Goal: Transaction & Acquisition: Purchase product/service

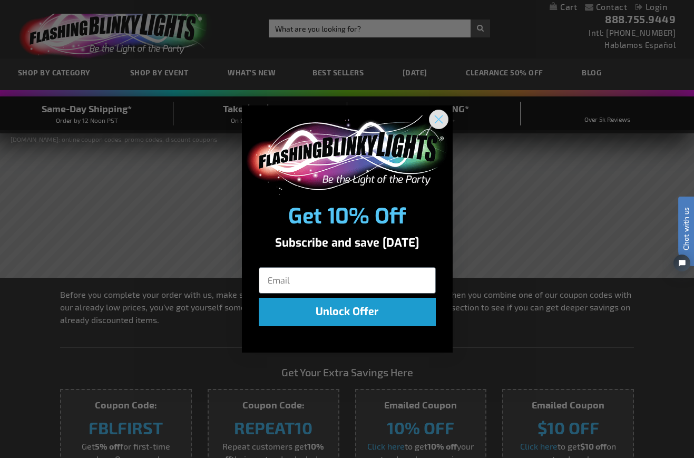
click at [438, 118] on circle "Close dialog" at bounding box center [437, 119] width 17 height 17
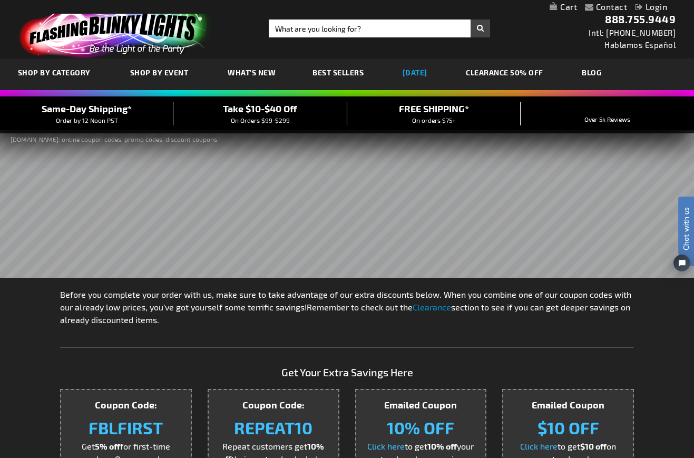
click at [419, 74] on link "[DATE]" at bounding box center [414, 72] width 41 height 35
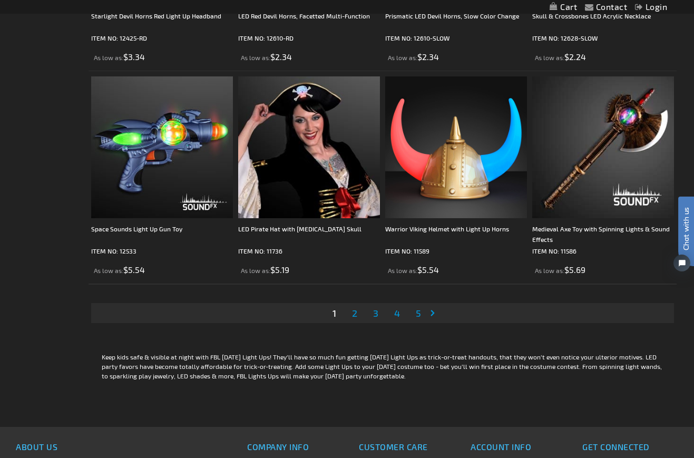
scroll to position [3218, 0]
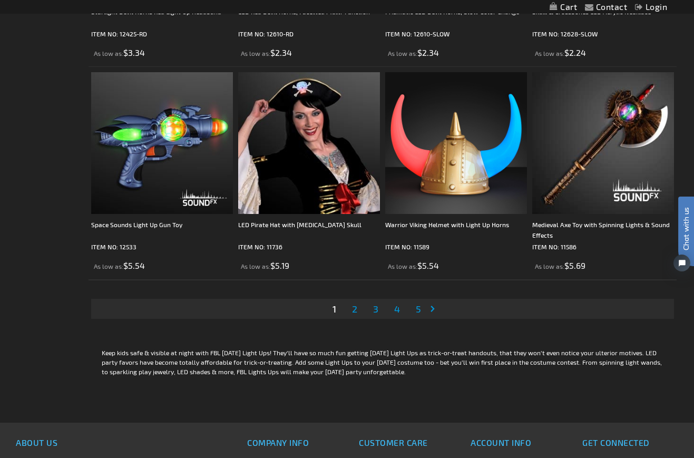
click at [355, 310] on span "2" at bounding box center [354, 309] width 5 height 12
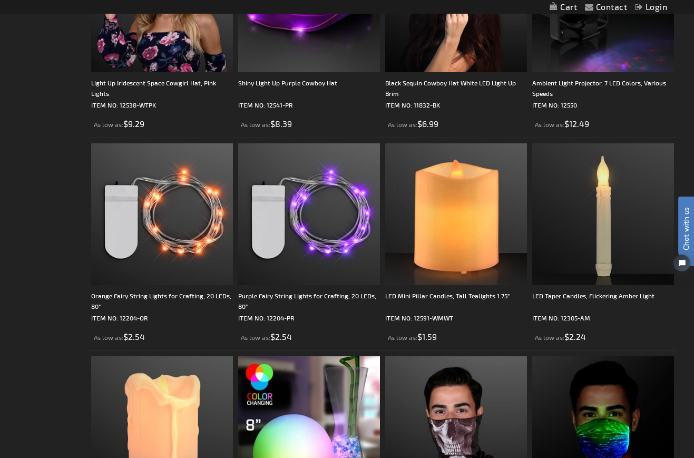
scroll to position [1255, 0]
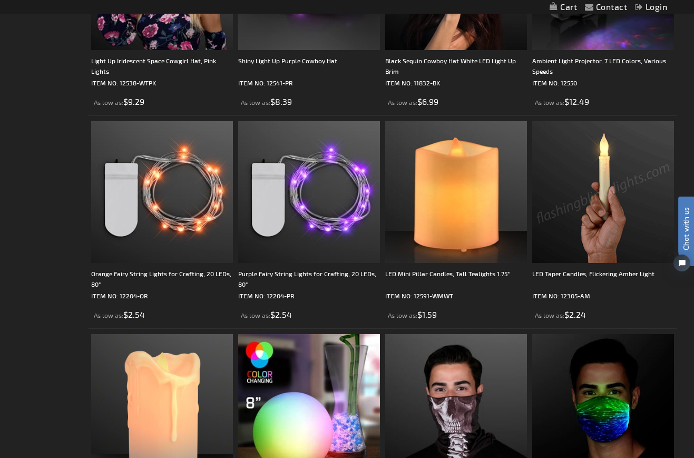
click at [604, 190] on img at bounding box center [603, 192] width 142 height 142
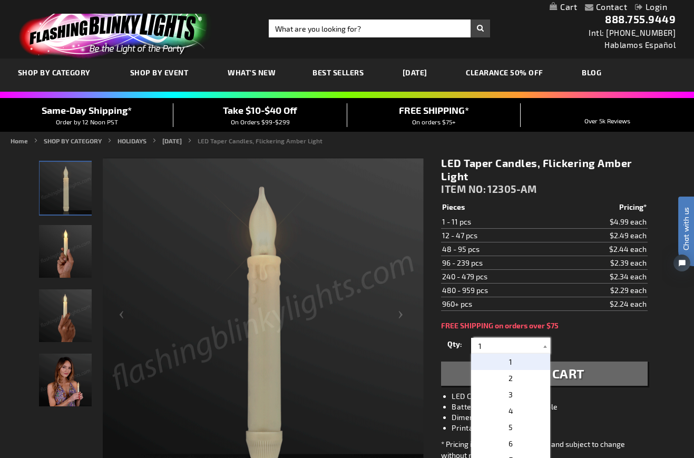
drag, startPoint x: 482, startPoint y: 346, endPoint x: 477, endPoint y: 345, distance: 5.4
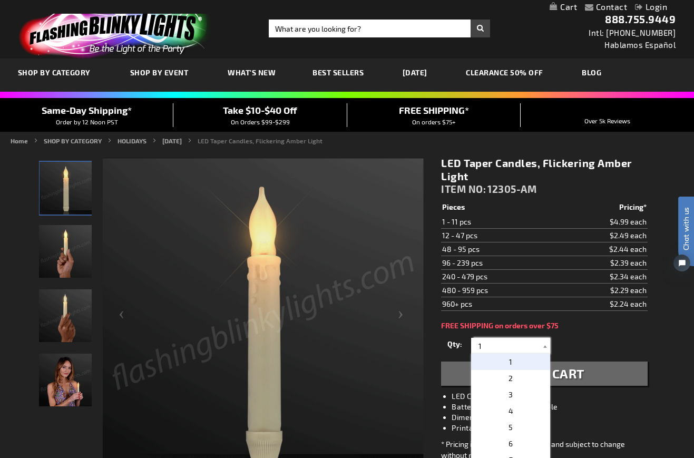
click at [477, 345] on input "1" at bounding box center [511, 346] width 76 height 16
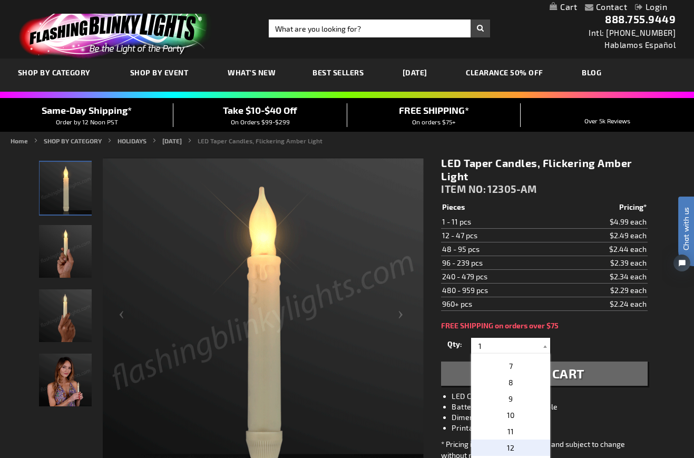
click at [507, 448] on span "12" at bounding box center [510, 447] width 7 height 9
type input "12"
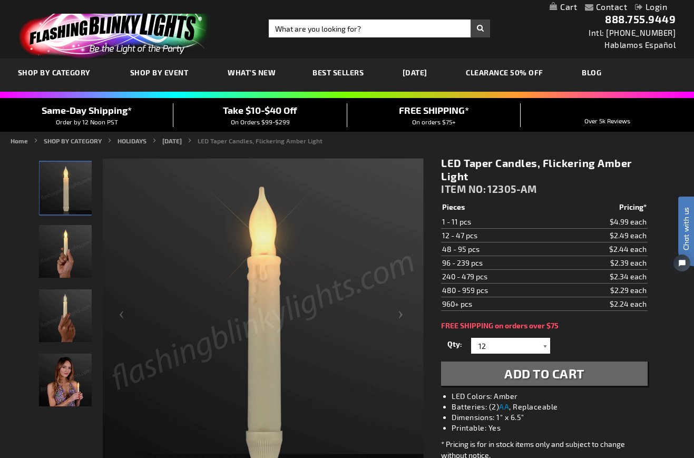
click at [545, 345] on div at bounding box center [544, 346] width 11 height 16
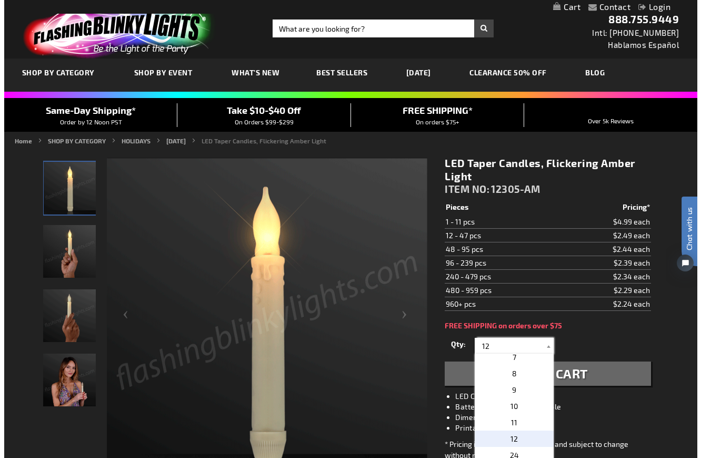
scroll to position [112, 0]
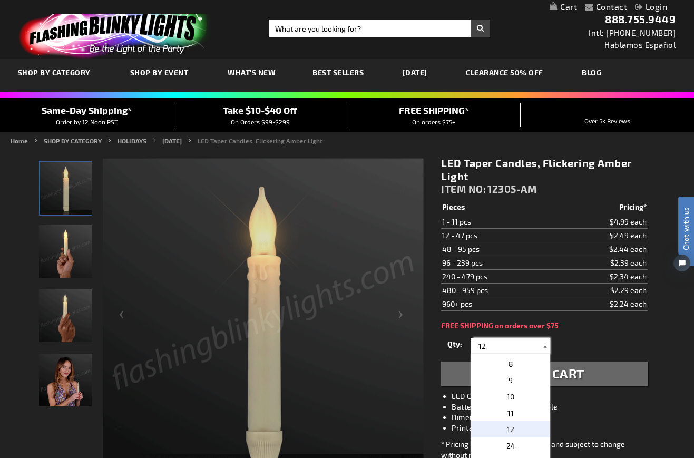
click at [545, 345] on div at bounding box center [544, 346] width 11 height 16
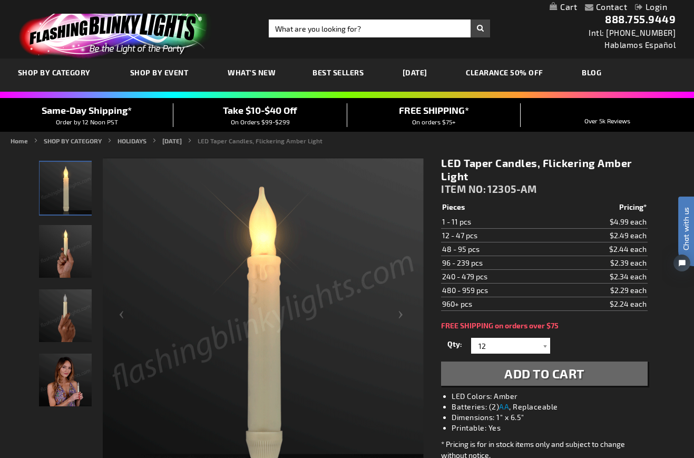
click at [546, 374] on span "Add to Cart" at bounding box center [544, 372] width 80 height 15
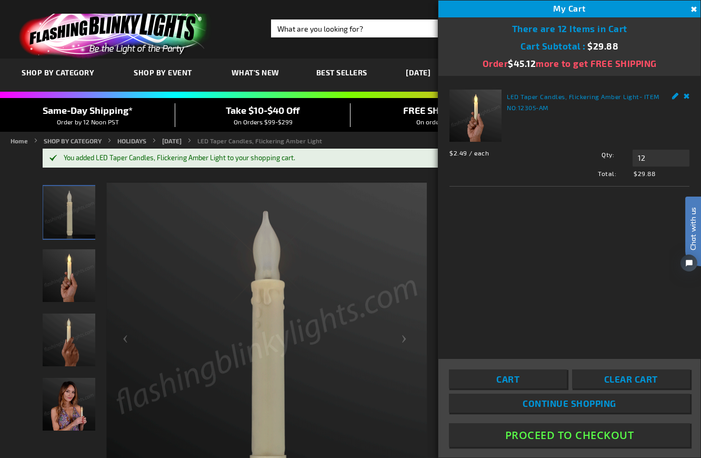
click at [562, 401] on span "Continue Shopping" at bounding box center [570, 403] width 94 height 11
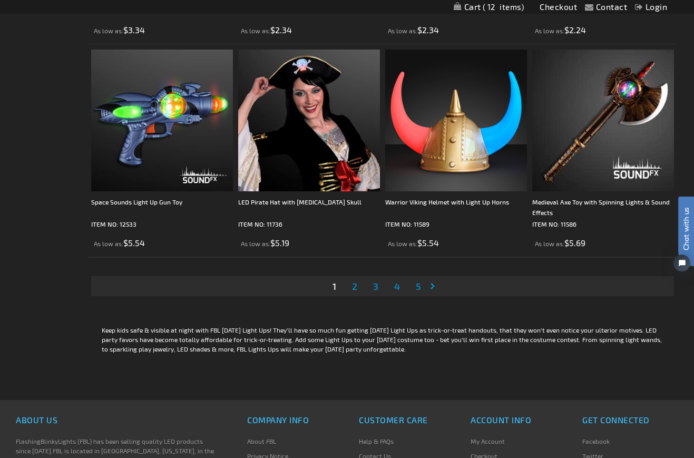
scroll to position [3250, 0]
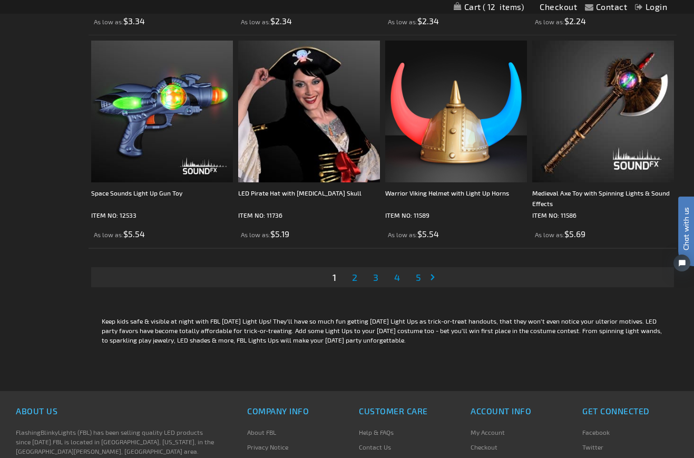
click at [355, 278] on span "2" at bounding box center [354, 277] width 5 height 12
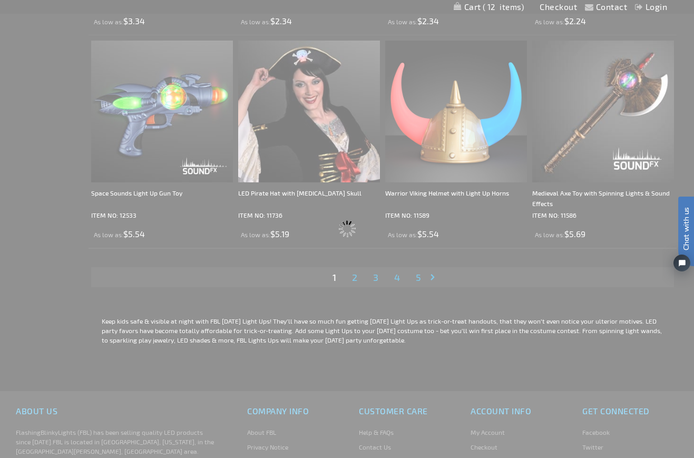
scroll to position [0, 0]
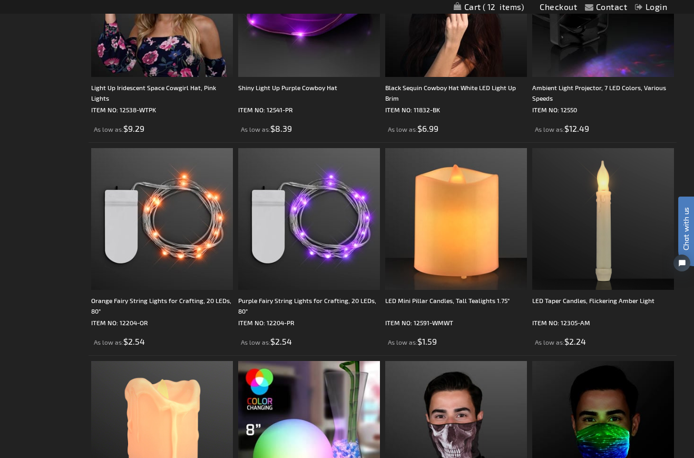
scroll to position [1233, 0]
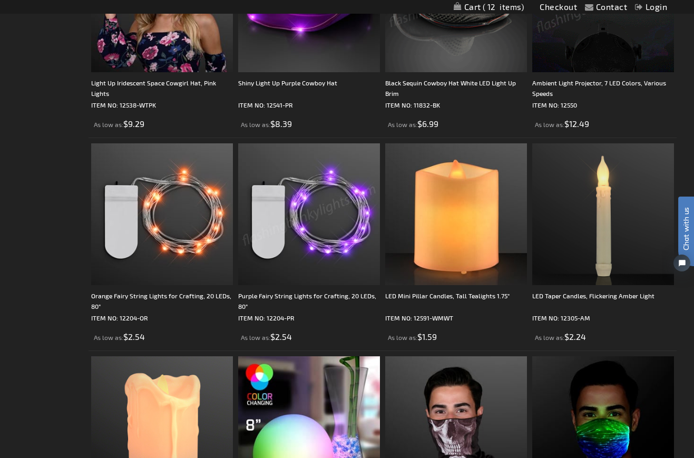
click at [327, 218] on img at bounding box center [309, 214] width 142 height 142
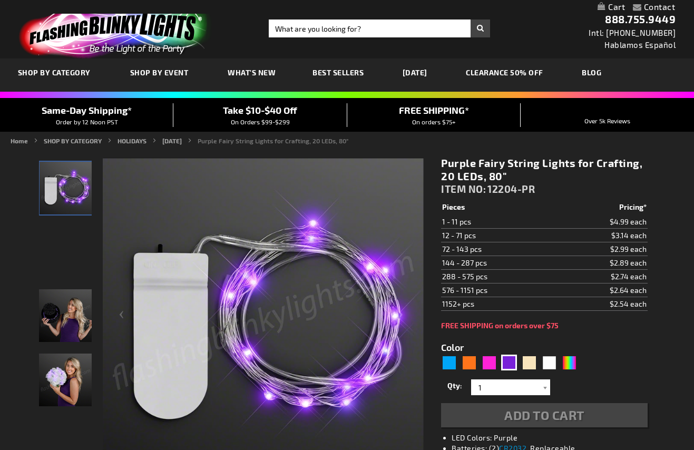
type input "5640"
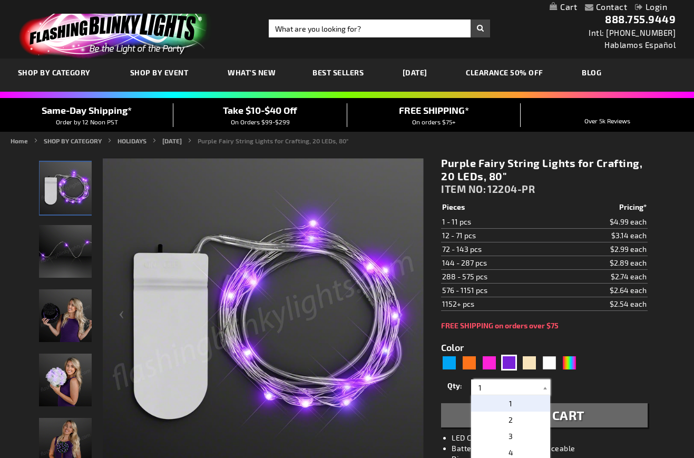
drag, startPoint x: 482, startPoint y: 388, endPoint x: 476, endPoint y: 387, distance: 6.4
click at [477, 387] on input "1" at bounding box center [511, 387] width 76 height 16
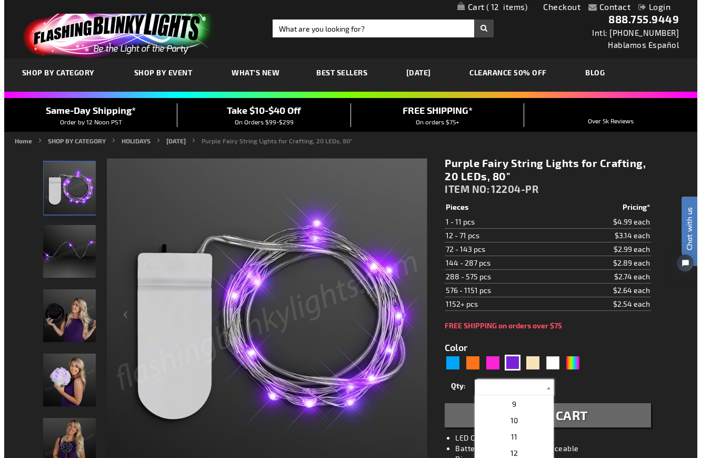
scroll to position [140, 0]
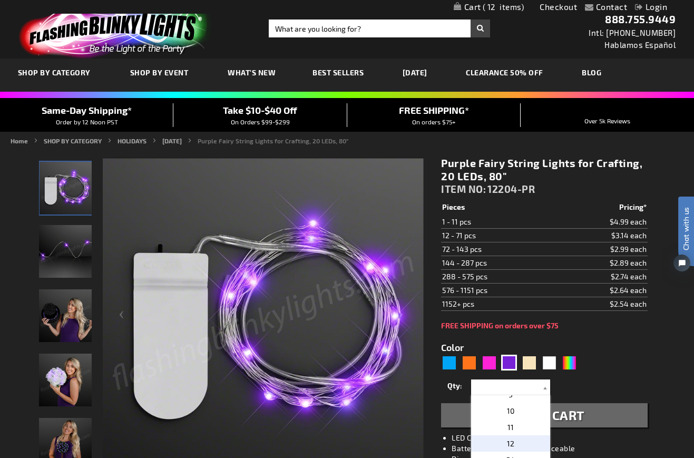
click at [508, 444] on span "12" at bounding box center [510, 443] width 7 height 9
type input "12"
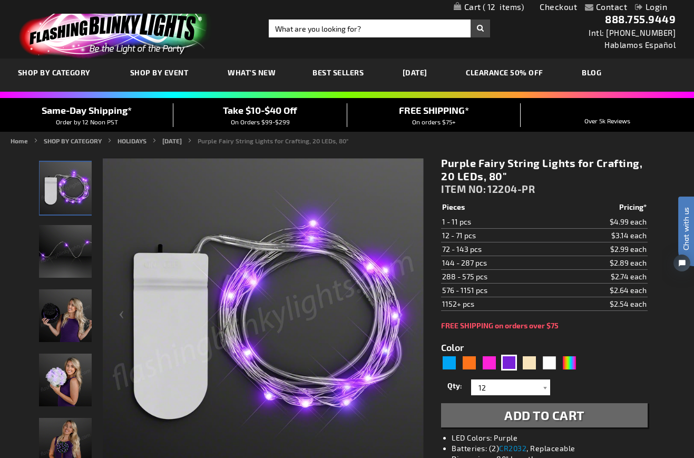
click at [536, 415] on span "Add to Cart" at bounding box center [544, 414] width 80 height 15
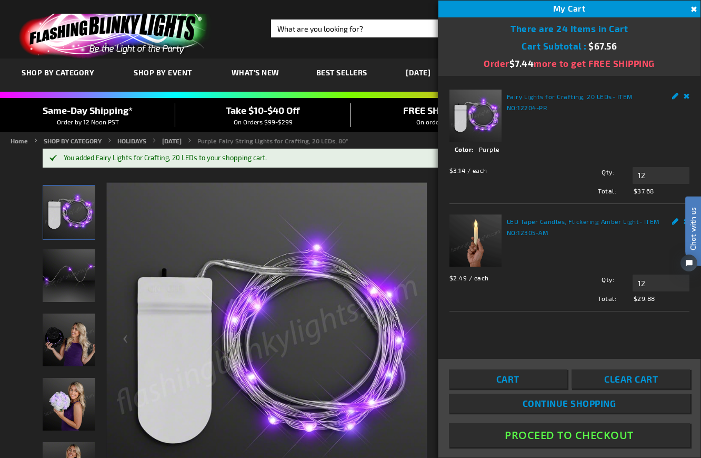
click at [541, 400] on span "Continue Shopping" at bounding box center [570, 403] width 94 height 11
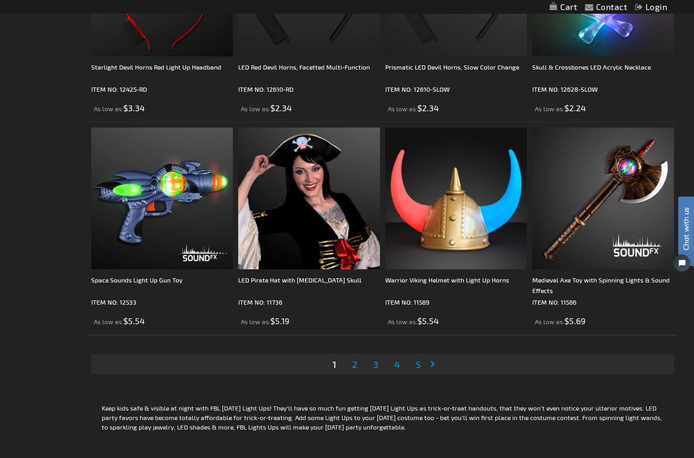
scroll to position [3168, 0]
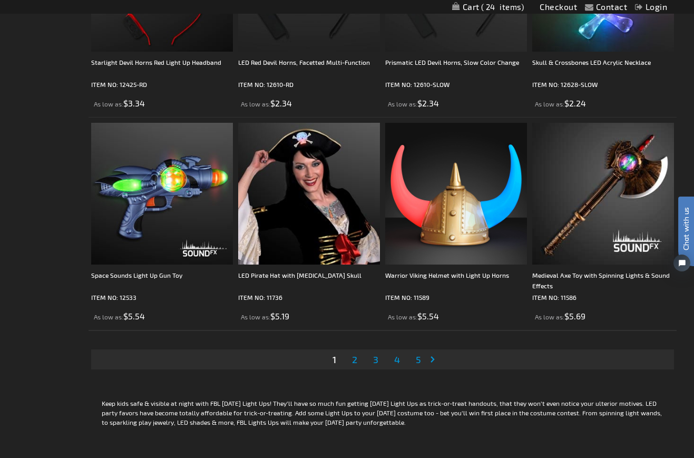
click at [355, 360] on span "2" at bounding box center [354, 359] width 5 height 12
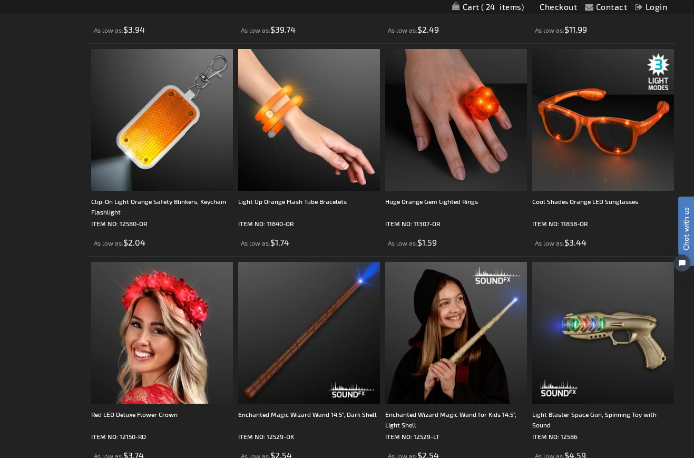
scroll to position [1757, 0]
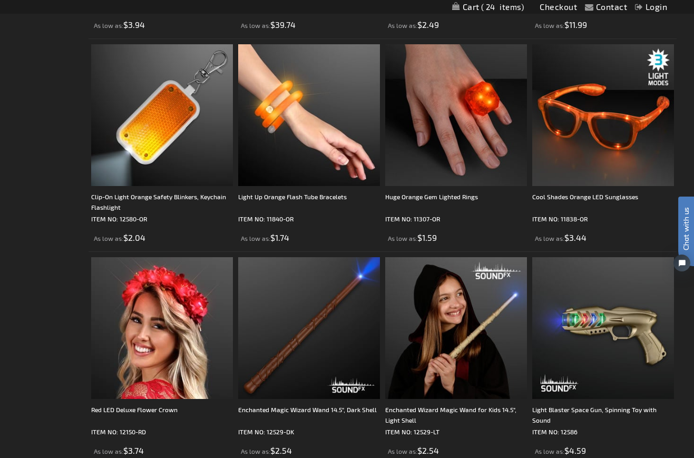
drag, startPoint x: 643, startPoint y: 223, endPoint x: 26, endPoint y: 117, distance: 626.2
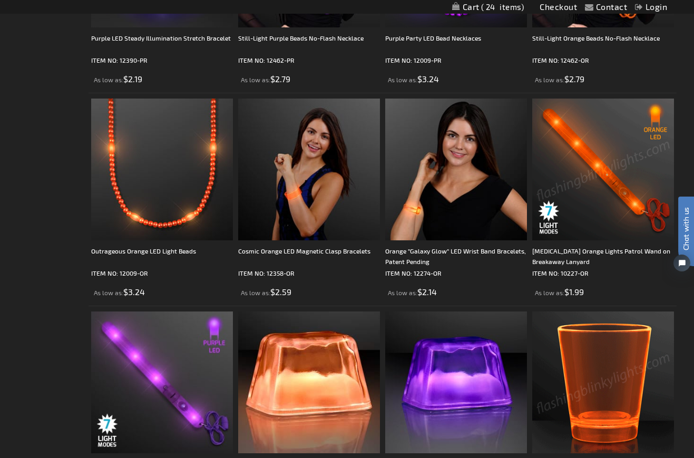
scroll to position [2767, 0]
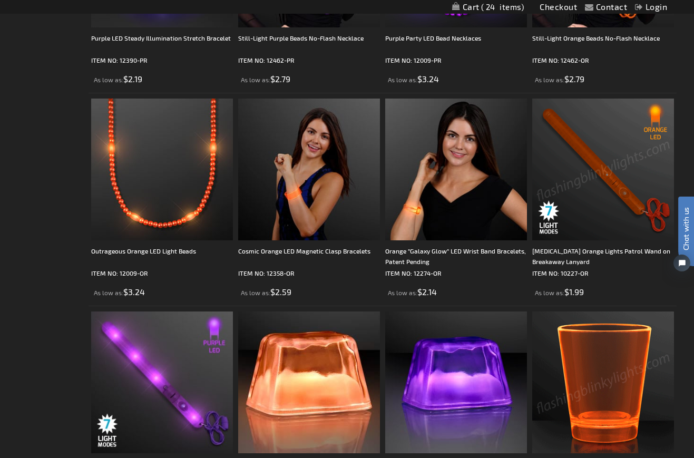
click at [600, 177] on img at bounding box center [603, 169] width 142 height 142
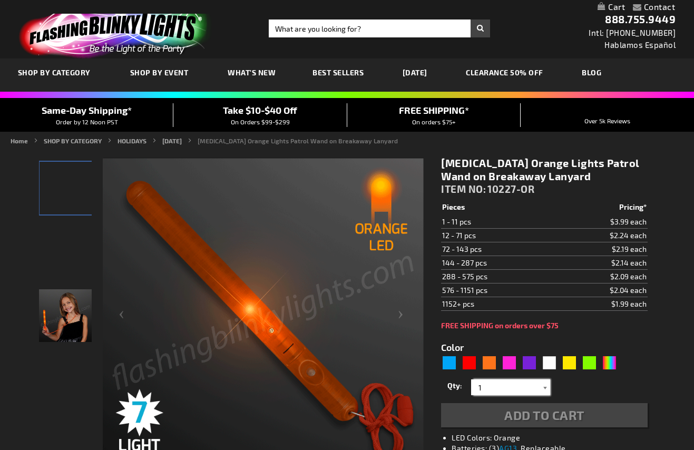
drag, startPoint x: 484, startPoint y: 386, endPoint x: 544, endPoint y: 389, distance: 59.6
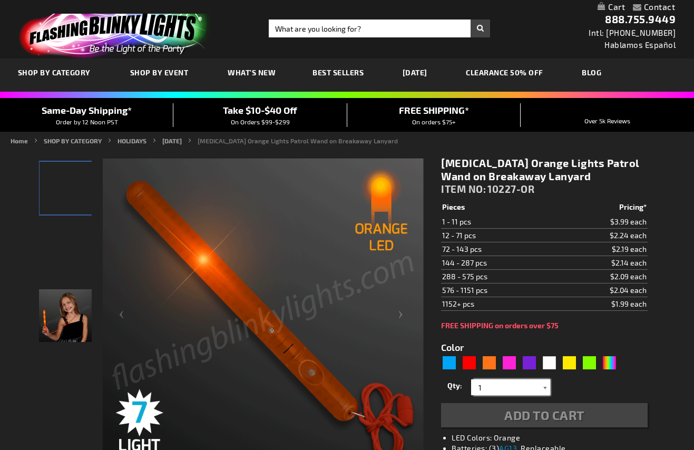
click at [484, 386] on input "1" at bounding box center [511, 387] width 76 height 16
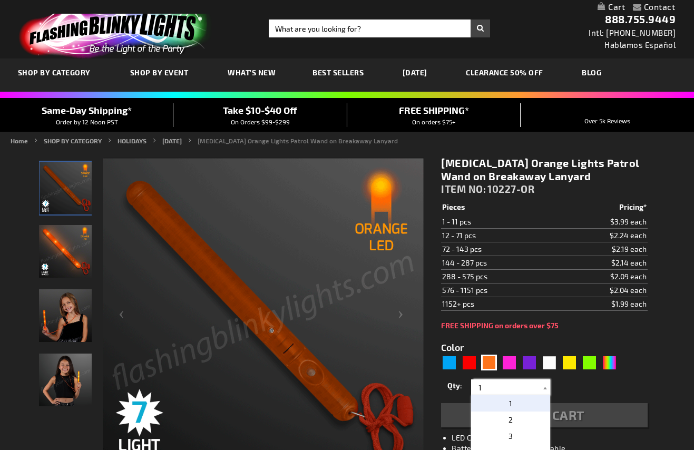
type input "5637"
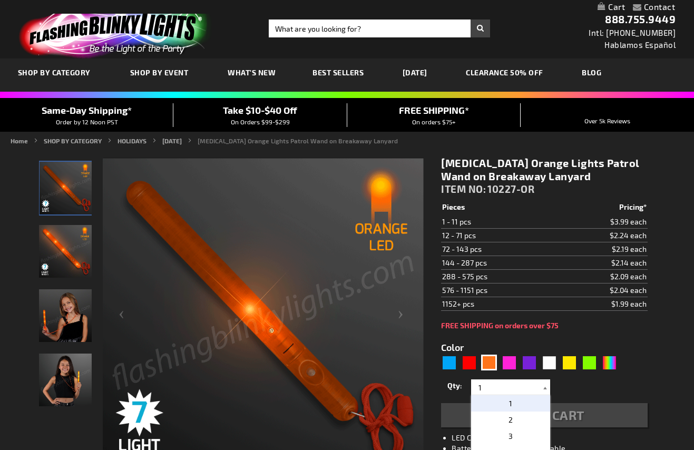
click at [544, 371] on div "5637" at bounding box center [531, 362] width 180 height 17
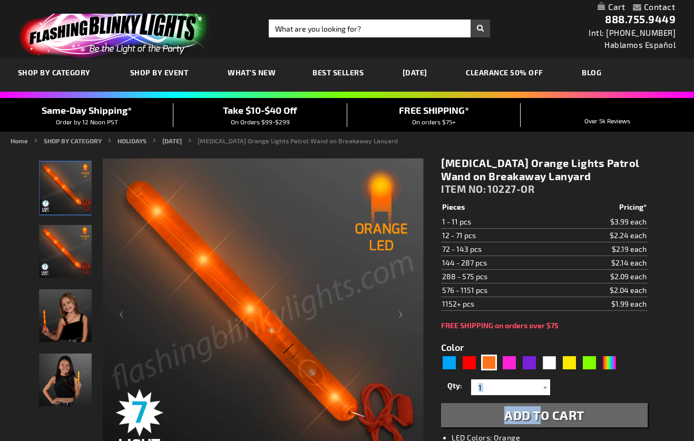
drag, startPoint x: 544, startPoint y: 388, endPoint x: 573, endPoint y: 394, distance: 29.8
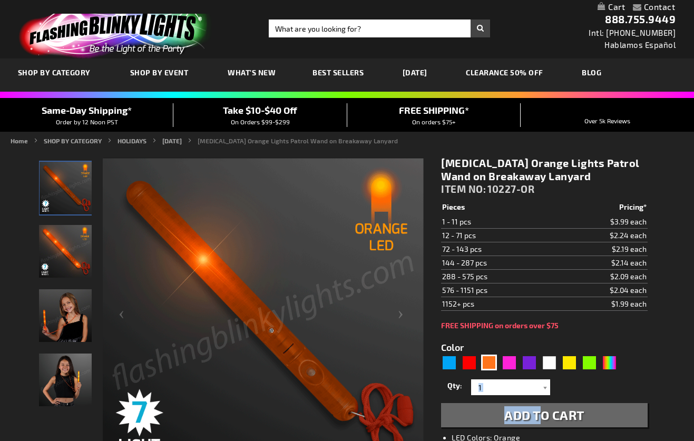
click at [544, 426] on div "Qty 1 2 3 4 5 6 7 8 9 10 11 12 24 36 48 60 72 84 96 108 120 132 144 156 168 180…" at bounding box center [544, 402] width 206 height 51
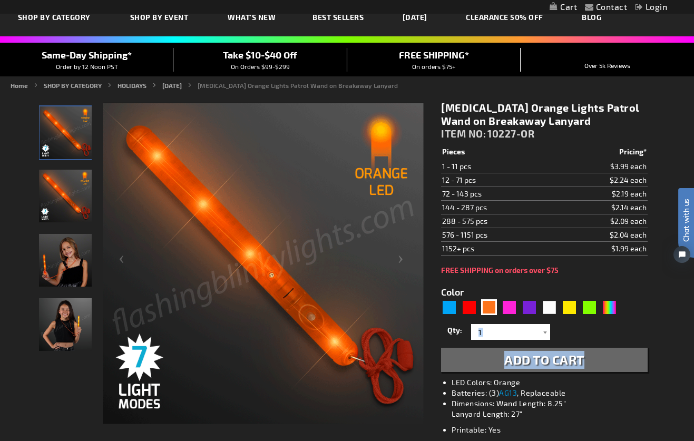
scroll to position [91, 0]
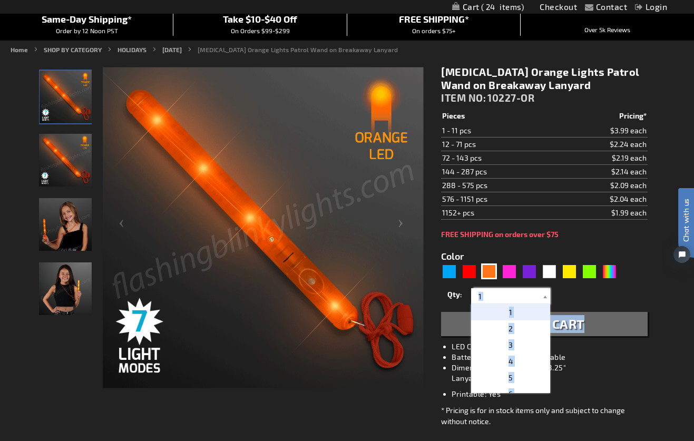
click at [517, 296] on input "1" at bounding box center [511, 296] width 76 height 16
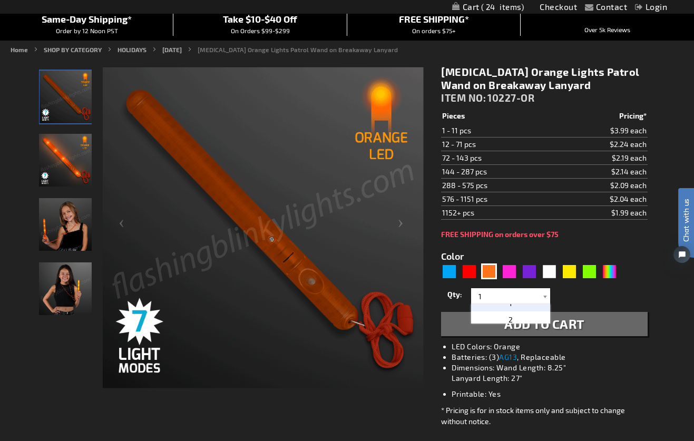
scroll to position [0, 0]
drag, startPoint x: 546, startPoint y: 312, endPoint x: 546, endPoint y: 302, distance: 10.0
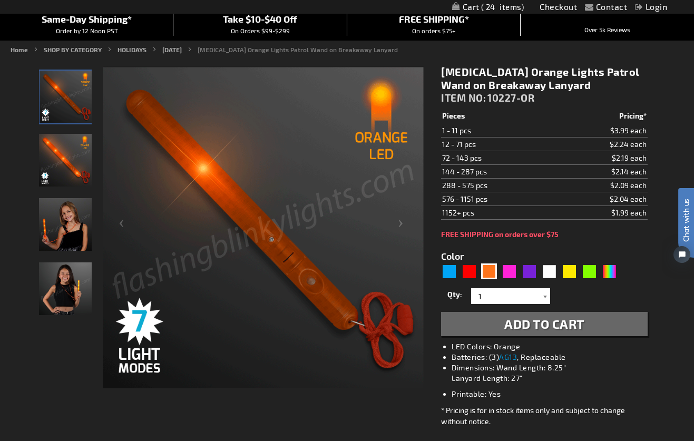
click at [546, 302] on div "1 2 3 4 5 6 7 8 9 10 11 12 24 36 48 60 72 84 96 108 120 1" at bounding box center [510, 296] width 79 height 16
click at [544, 296] on div at bounding box center [544, 296] width 11 height 16
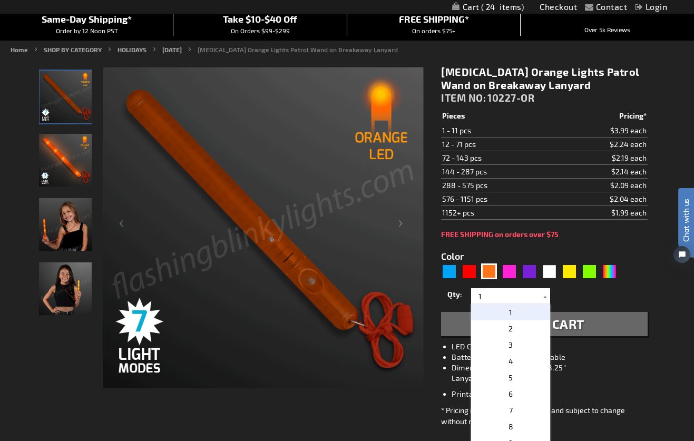
scroll to position [37, 0]
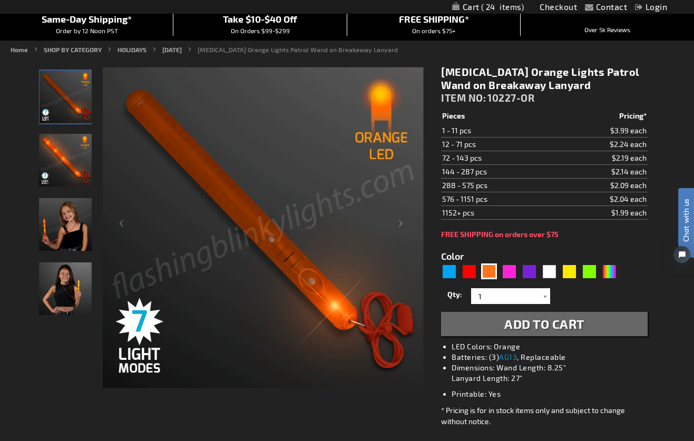
click at [545, 321] on div "Qty 1 2 3 4 5 6 7 8 9 10 11 12 24 36 48 60 72 84 96 108 120 132 144 156 168 180…" at bounding box center [544, 310] width 206 height 51
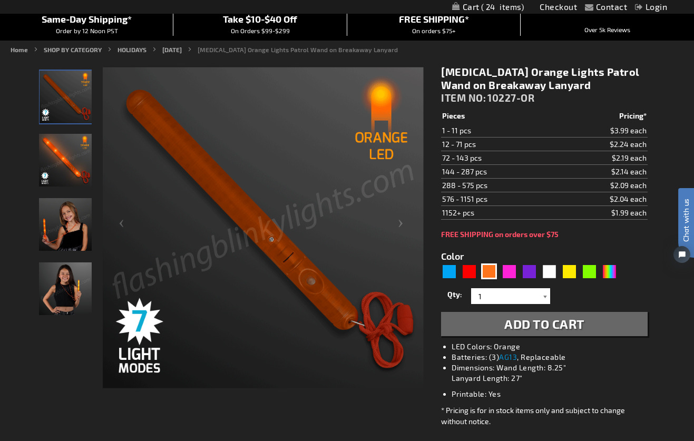
click at [544, 298] on div at bounding box center [544, 296] width 11 height 16
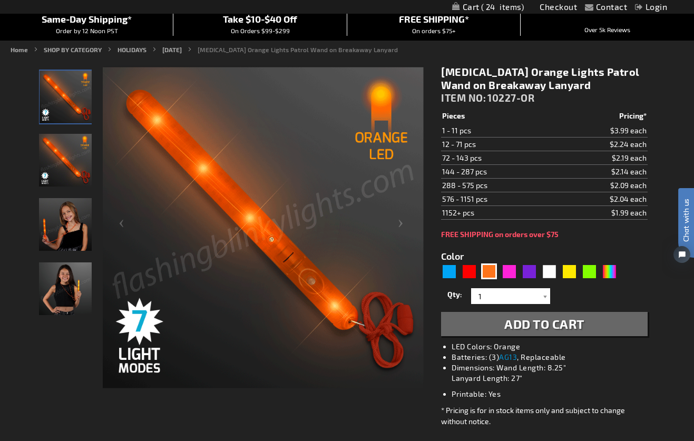
drag, startPoint x: 546, startPoint y: 316, endPoint x: 544, endPoint y: 325, distance: 9.5
click at [544, 325] on div "Qty 1 2 3 4 5 6 7 8 9 10 11 12 24 36 48 60 72 84 96 108 120 132 144 156 168 180…" at bounding box center [544, 310] width 206 height 51
click at [545, 296] on div at bounding box center [544, 296] width 11 height 16
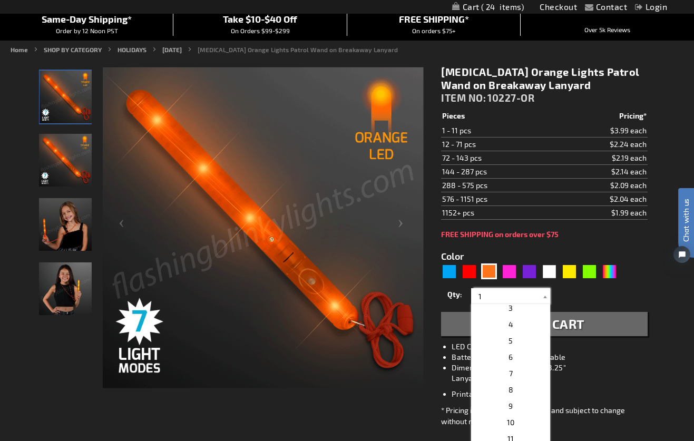
scroll to position [226, 0]
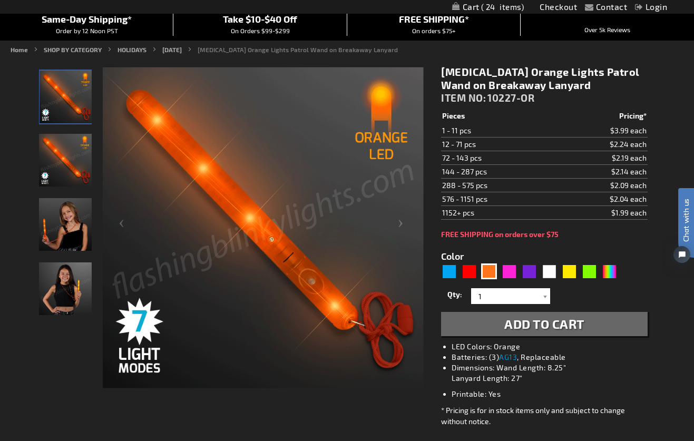
click at [546, 319] on div "Qty 1 2 3 4 5 6 7 8 9 10 11 12 24 36 48 60 72 84 96 108 120 132 144 156 168 180…" at bounding box center [544, 310] width 206 height 51
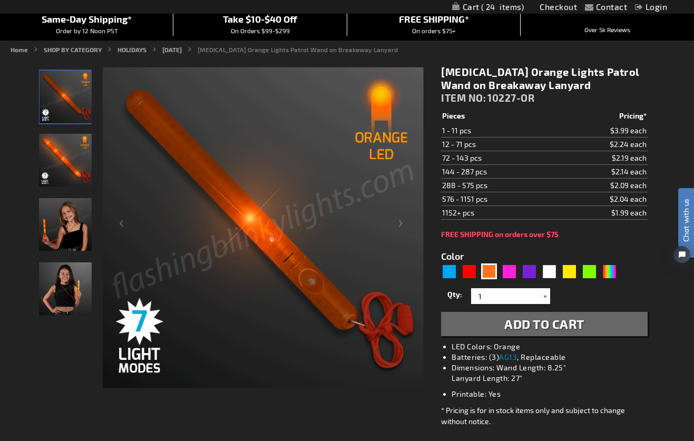
click at [544, 296] on div at bounding box center [544, 296] width 11 height 16
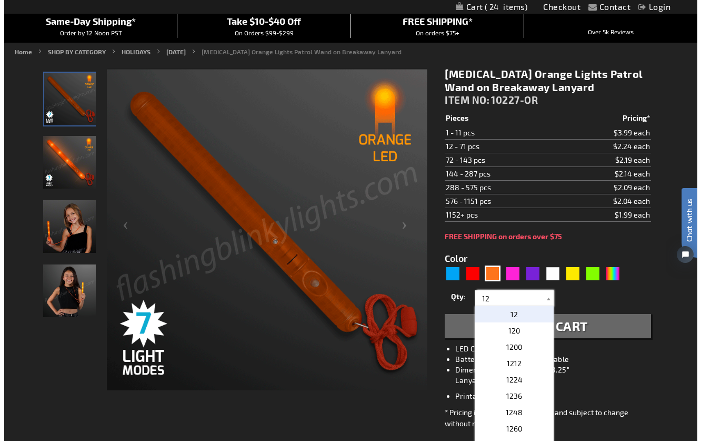
scroll to position [88, 0]
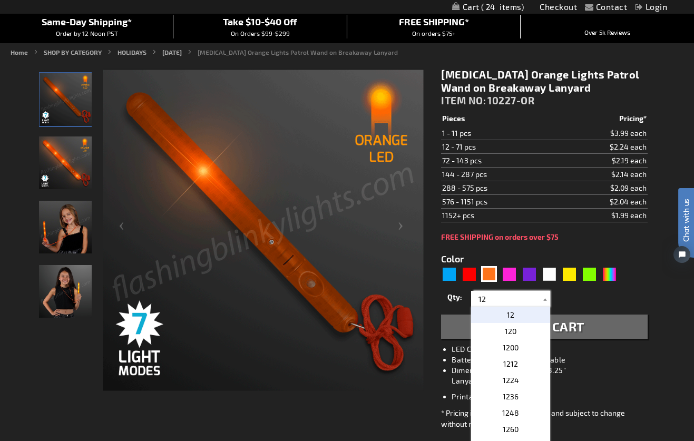
type input "12"
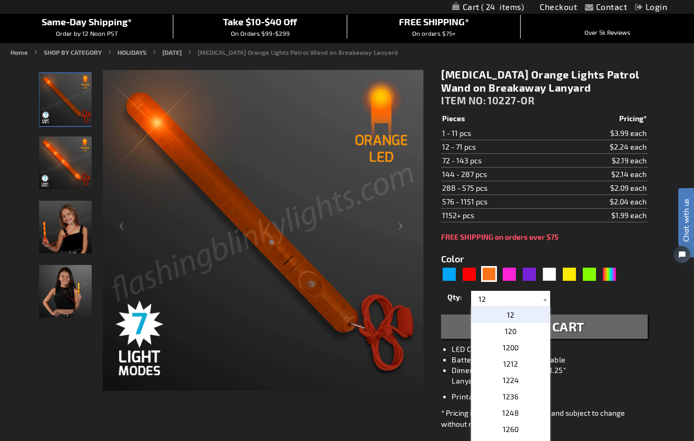
click at [624, 295] on div "Qty 1 2 3 4 5 6 7 8 9 10 11 12 24 36 48 60 72 84 96 108 120 132 144 156 168" at bounding box center [544, 298] width 206 height 21
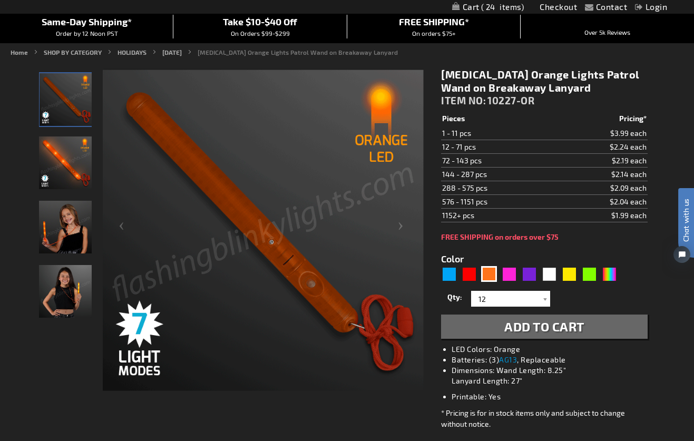
click at [571, 145] on td "$2.24 each" at bounding box center [600, 147] width 93 height 14
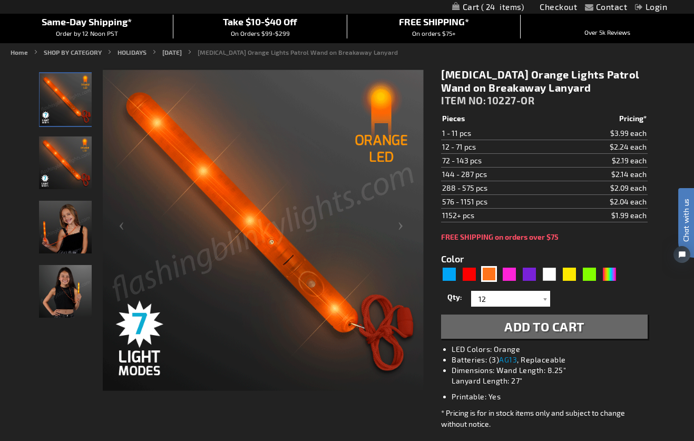
click at [568, 147] on td "$2.24 each" at bounding box center [600, 147] width 93 height 14
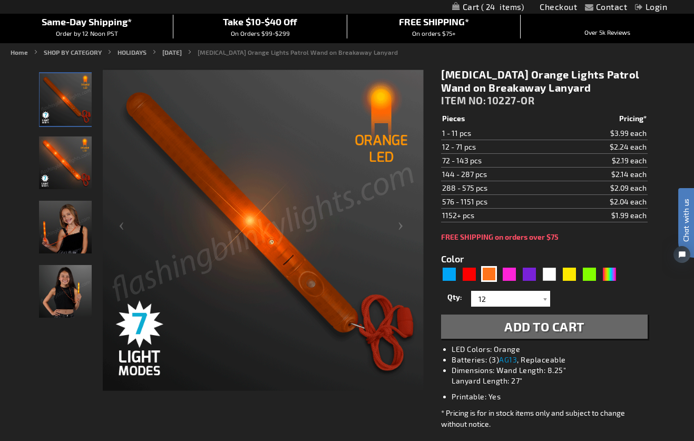
click at [539, 324] on span "Add to Cart" at bounding box center [544, 326] width 80 height 15
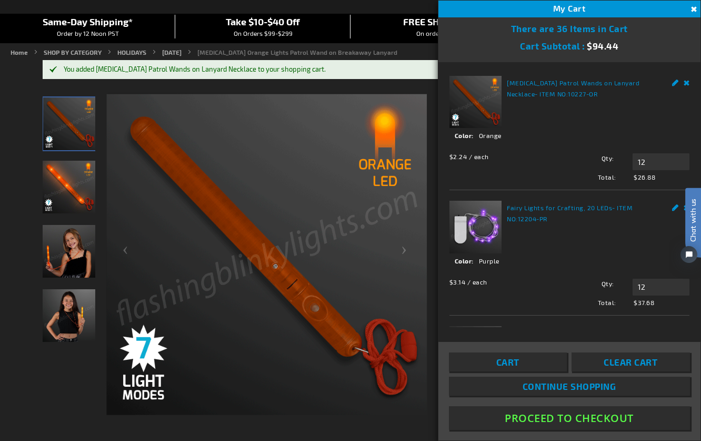
click at [569, 387] on span "Continue Shopping" at bounding box center [570, 386] width 94 height 11
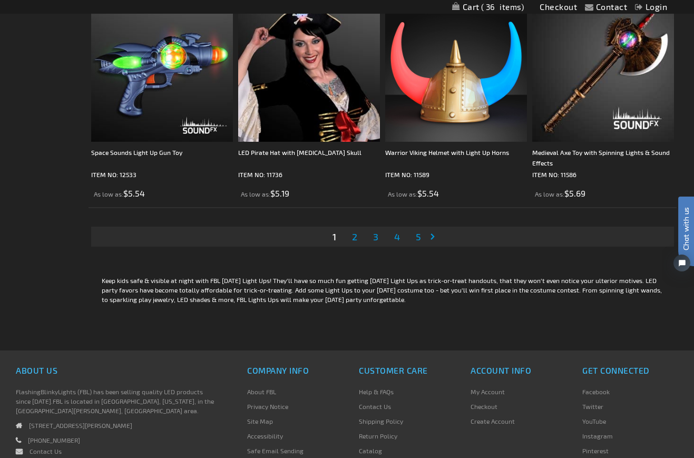
scroll to position [3439, 0]
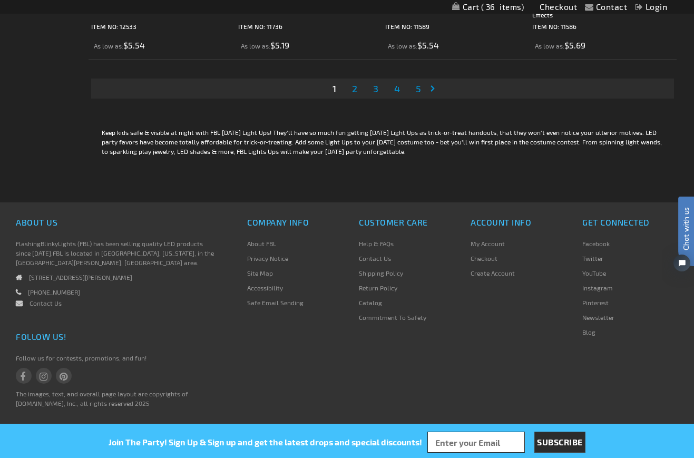
click at [355, 90] on span "2" at bounding box center [354, 89] width 5 height 12
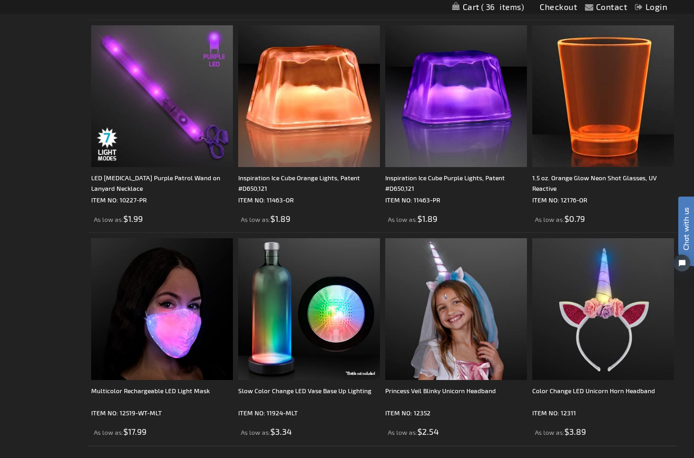
scroll to position [3035, 0]
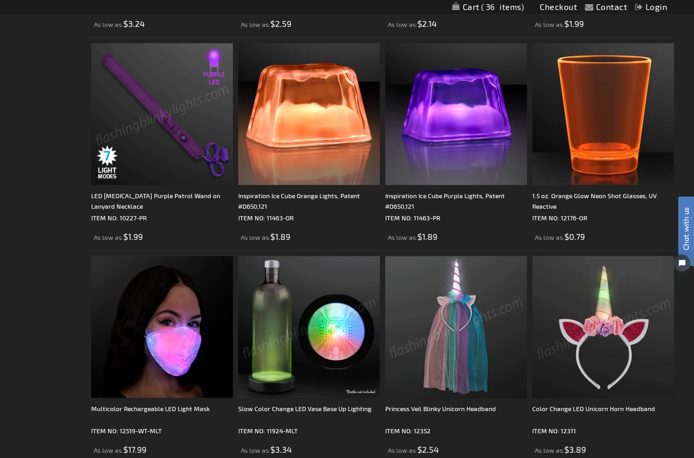
click at [156, 110] on img at bounding box center [162, 114] width 142 height 142
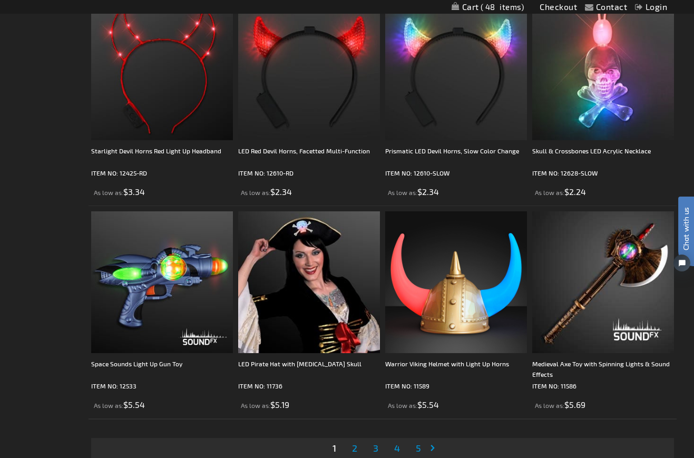
scroll to position [3439, 0]
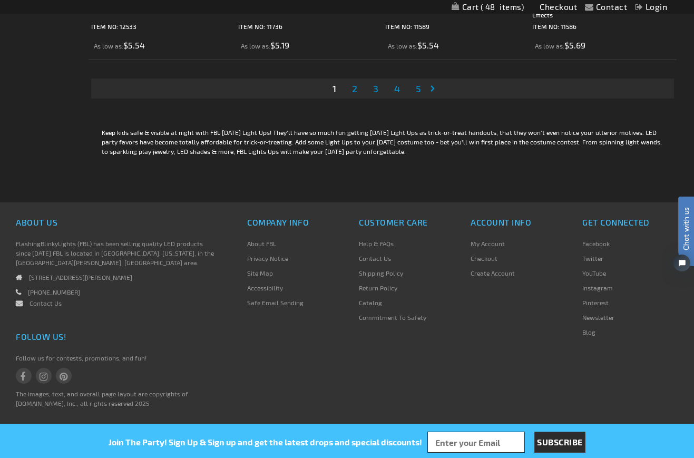
click at [355, 91] on span "2" at bounding box center [354, 89] width 5 height 12
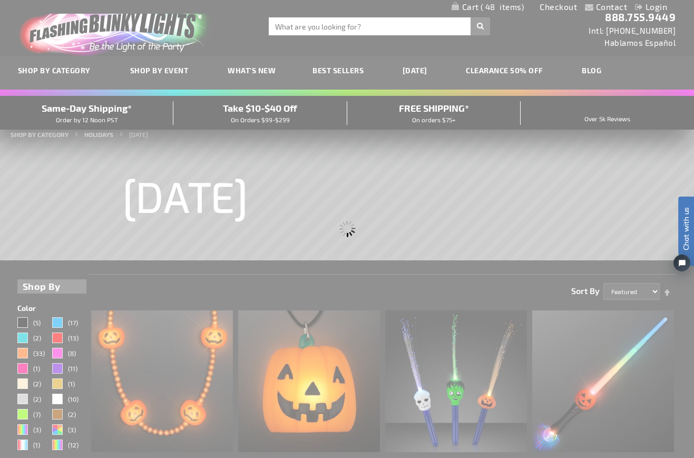
scroll to position [0, 0]
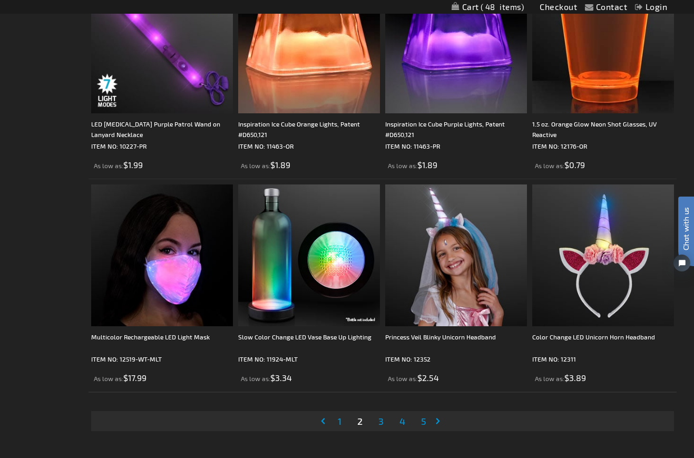
scroll to position [3147, 0]
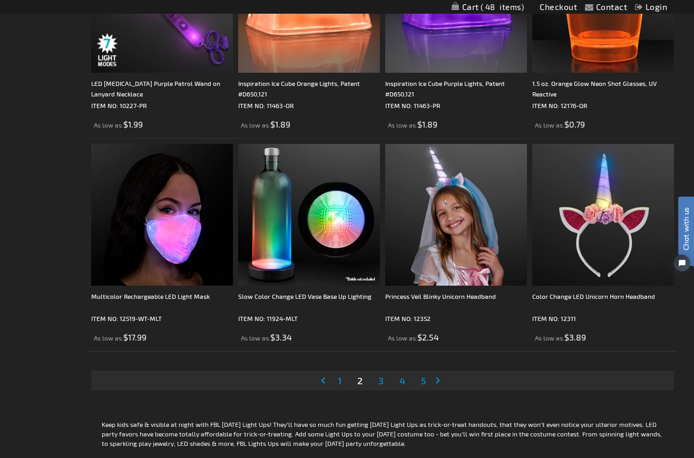
click at [380, 380] on span "3" at bounding box center [380, 380] width 5 height 12
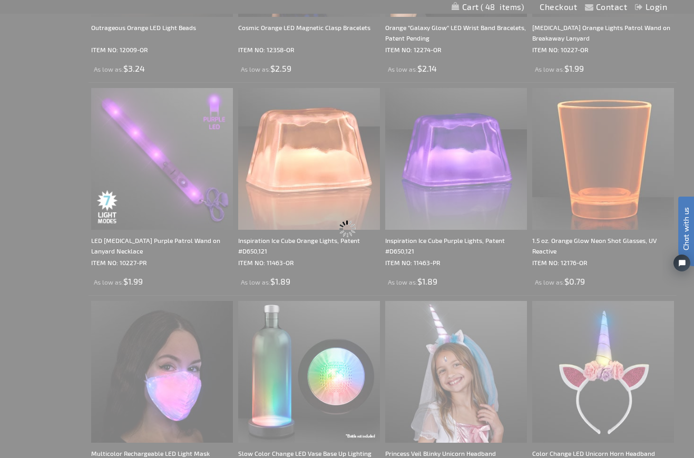
scroll to position [0, 0]
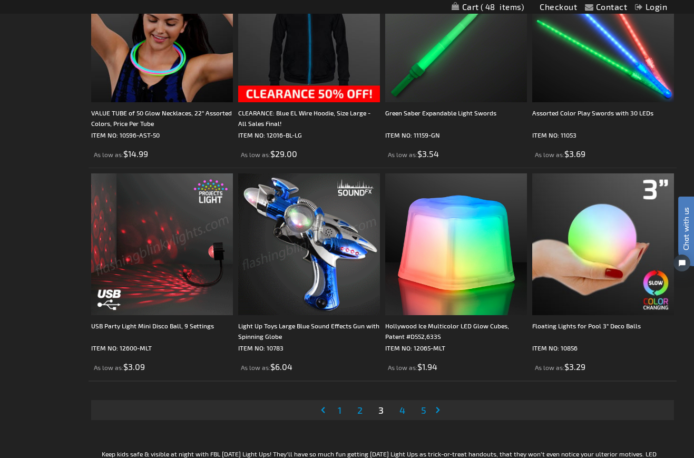
scroll to position [3118, 0]
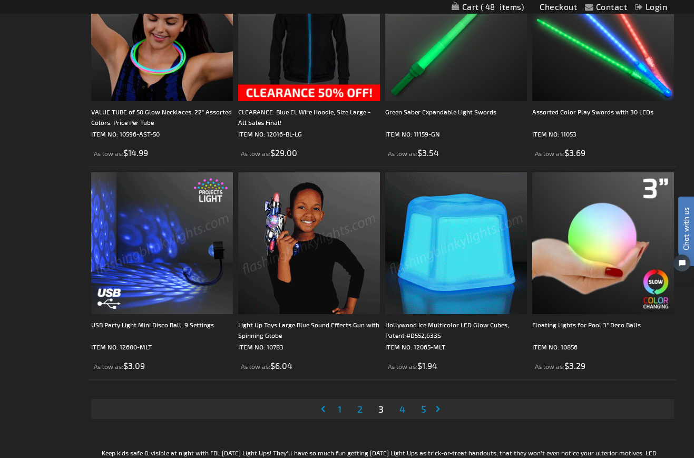
click at [162, 240] on img at bounding box center [162, 243] width 142 height 142
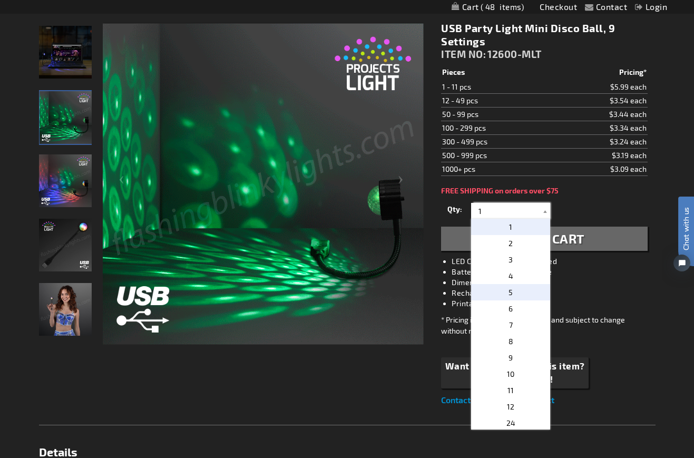
drag, startPoint x: 482, startPoint y: 211, endPoint x: 509, endPoint y: 296, distance: 89.4
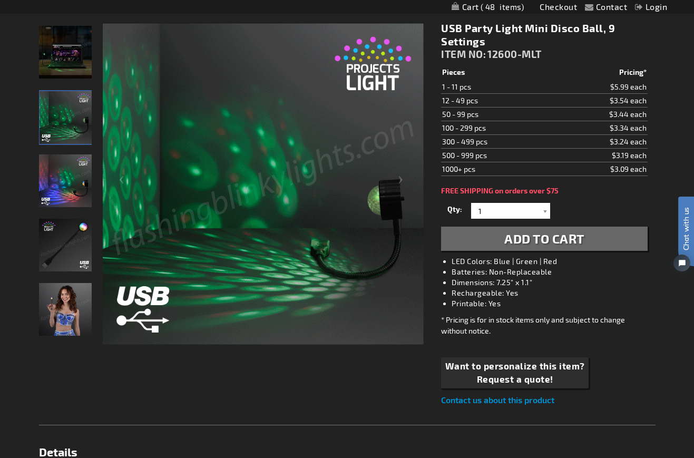
drag, startPoint x: 546, startPoint y: 229, endPoint x: 544, endPoint y: 220, distance: 9.2
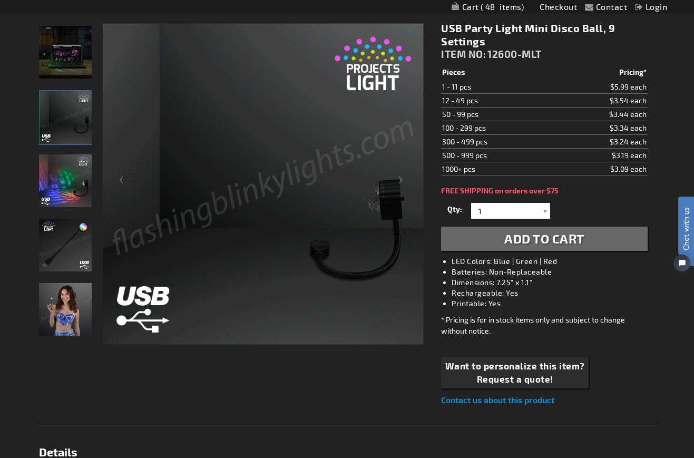
click at [544, 220] on div "Qty 1 2 3 4 5 6 7 8 9 10 11 12 24 36 48 60 72 84 96 108 120 132 144 156 168" at bounding box center [544, 210] width 206 height 21
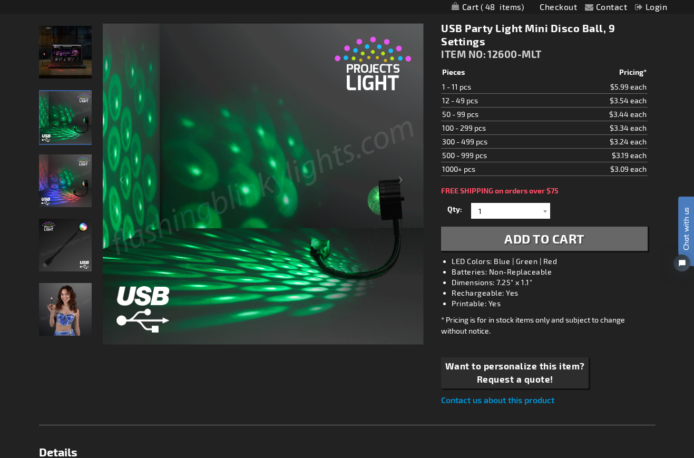
drag, startPoint x: 543, startPoint y: 212, endPoint x: 525, endPoint y: 209, distance: 18.6
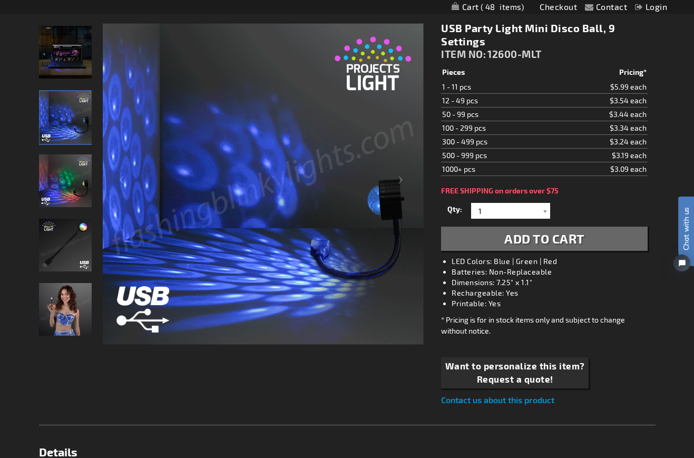
click at [543, 212] on div at bounding box center [544, 211] width 11 height 16
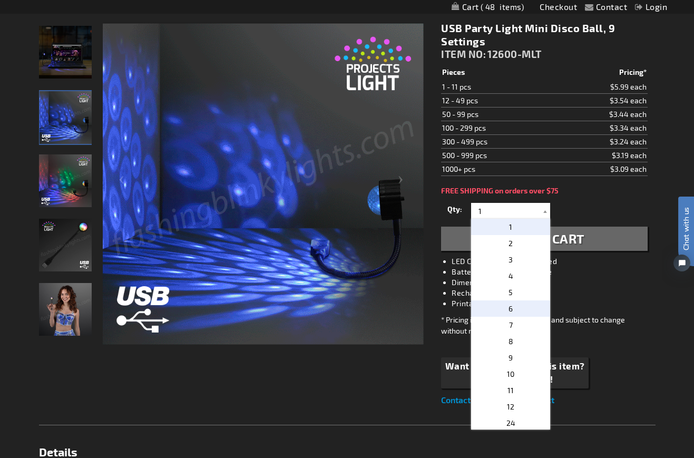
click at [508, 304] on span "6" at bounding box center [510, 308] width 4 height 9
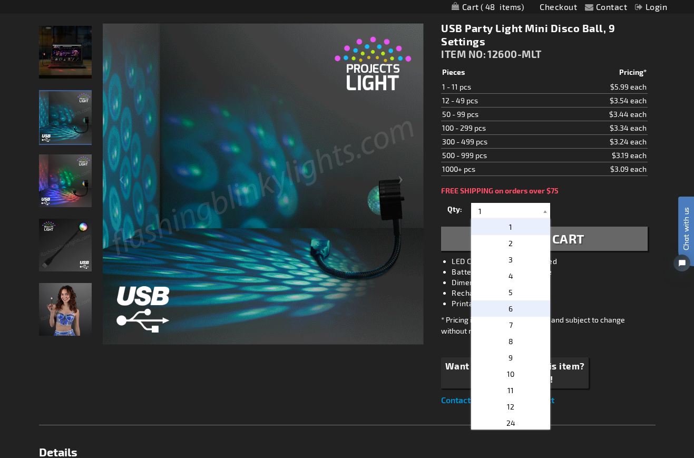
type input "6"
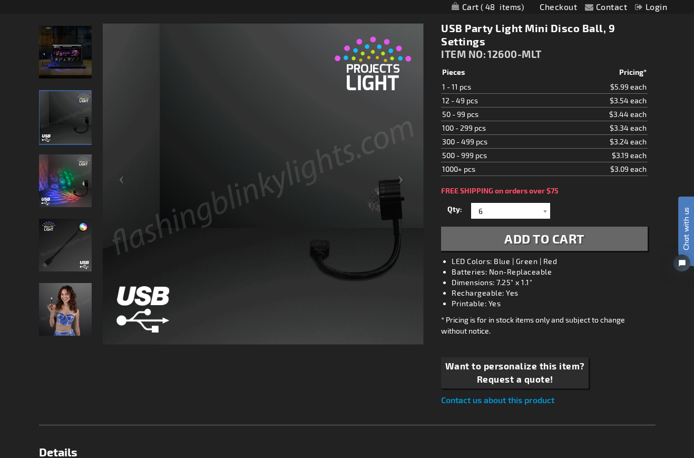
click at [530, 236] on span "Add to Cart" at bounding box center [544, 238] width 80 height 15
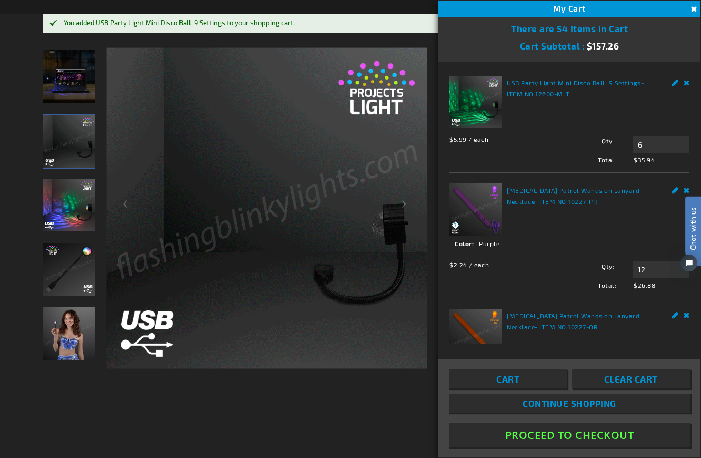
click at [571, 402] on span "Continue Shopping" at bounding box center [570, 403] width 94 height 11
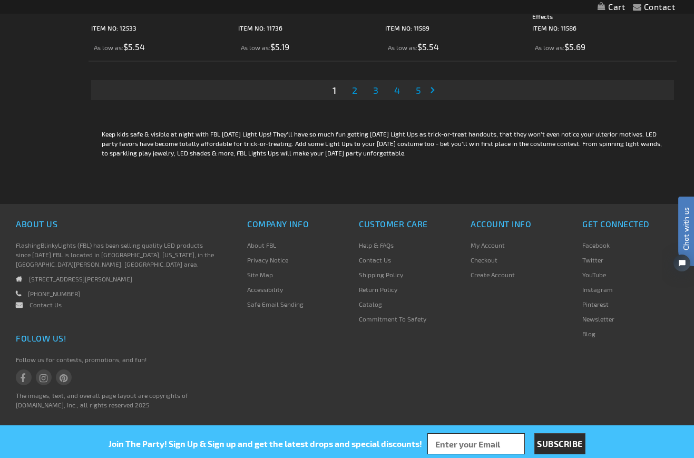
click at [397, 92] on span "4" at bounding box center [397, 90] width 6 height 12
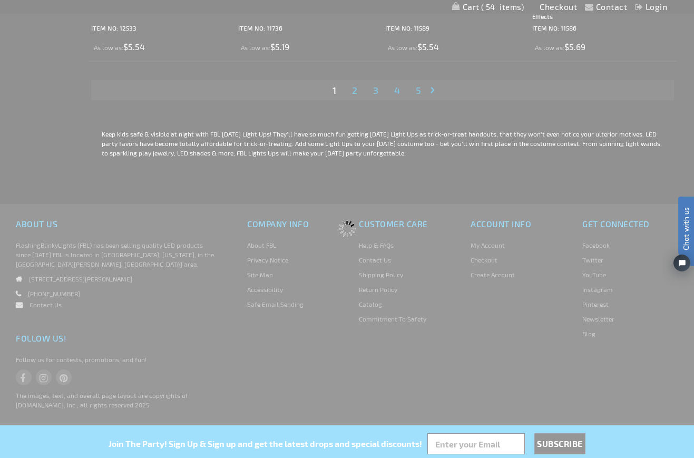
scroll to position [239, 0]
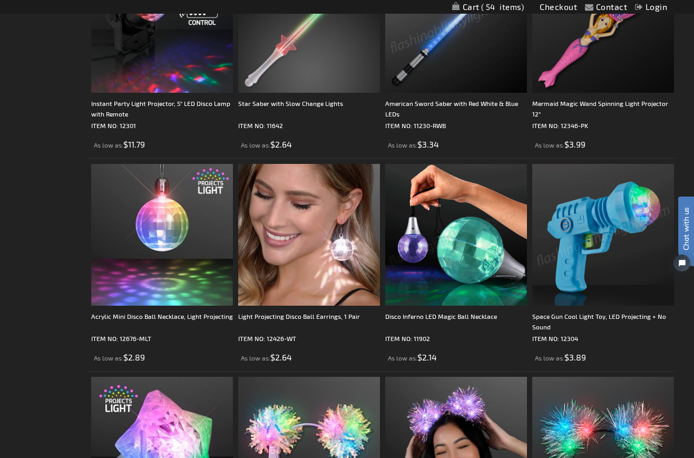
scroll to position [990, 0]
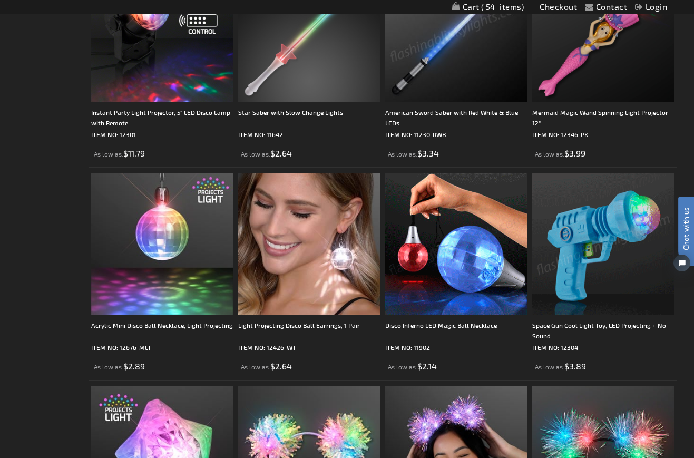
drag, startPoint x: 26, startPoint y: 23, endPoint x: 1, endPoint y: 3, distance: 32.2
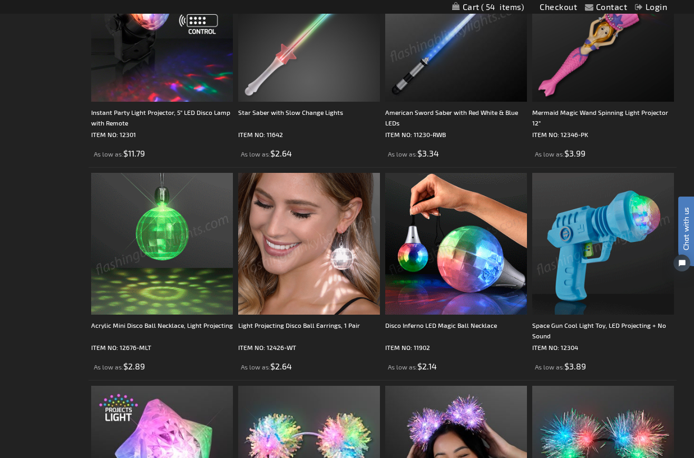
click at [456, 254] on img at bounding box center [456, 244] width 142 height 142
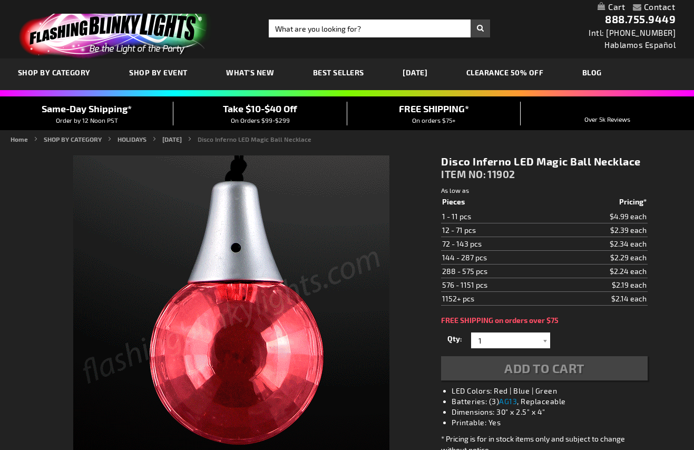
click at [482, 340] on div "Qty 1 2 3 4 5 6 7 8 9 10 11 12 24 36 48 60 72 84 96 108 120 132 144 156 168" at bounding box center [544, 340] width 206 height 21
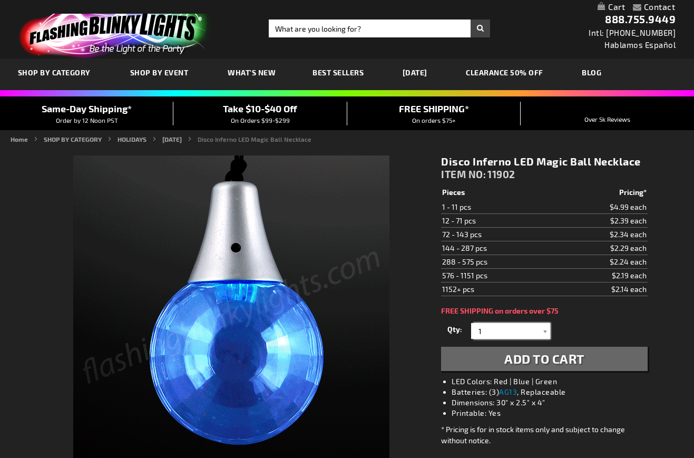
click at [482, 331] on input "1" at bounding box center [511, 331] width 76 height 16
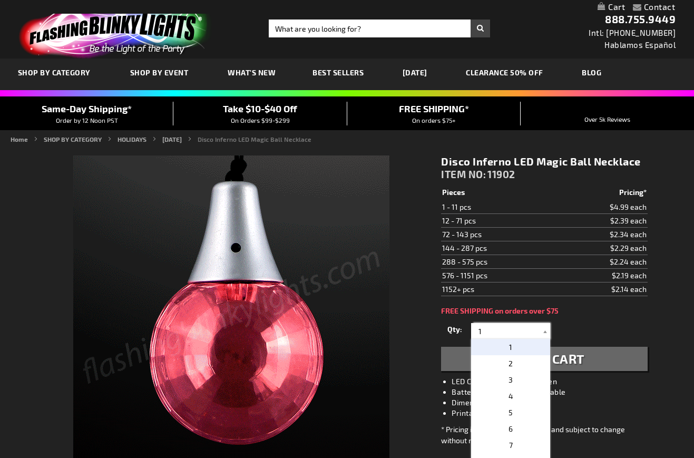
type input "12"
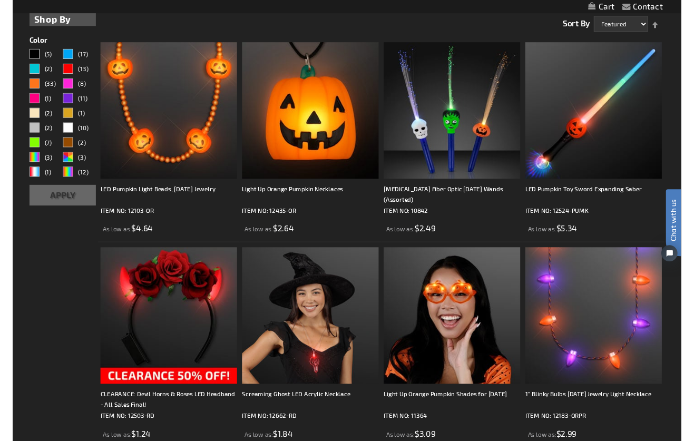
scroll to position [3437, 0]
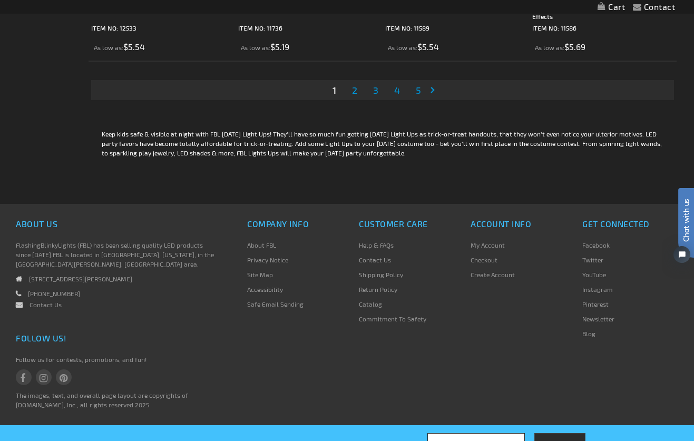
click at [418, 91] on span "5" at bounding box center [417, 90] width 5 height 12
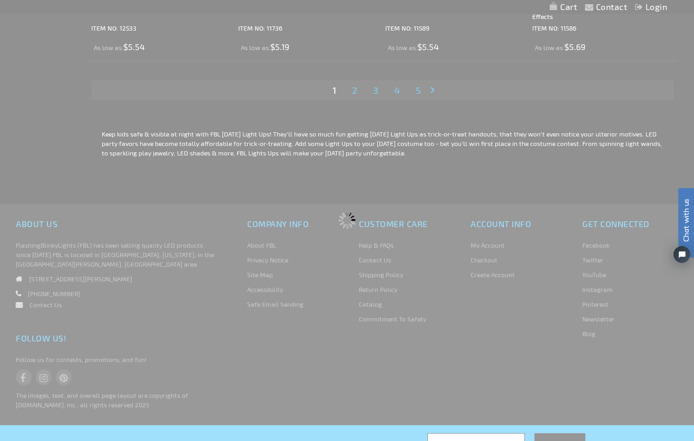
scroll to position [0, 0]
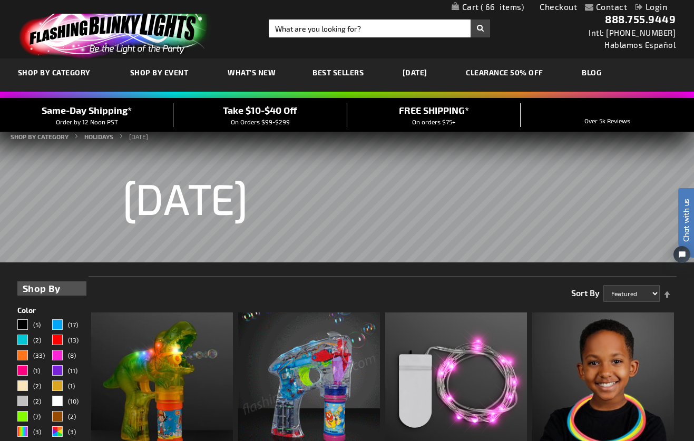
click at [233, 73] on span "What's New" at bounding box center [251, 72] width 48 height 9
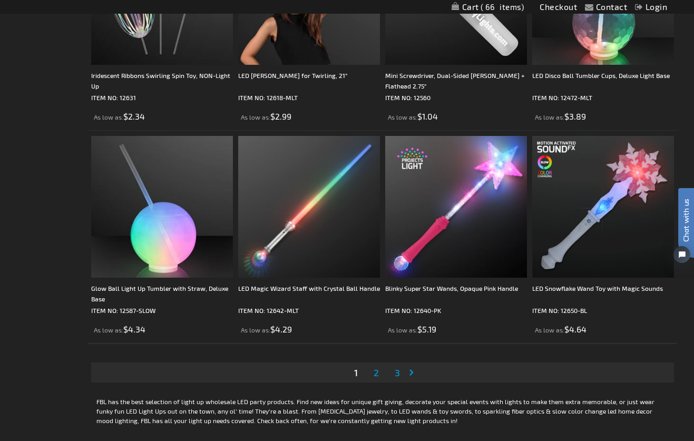
scroll to position [3065, 0]
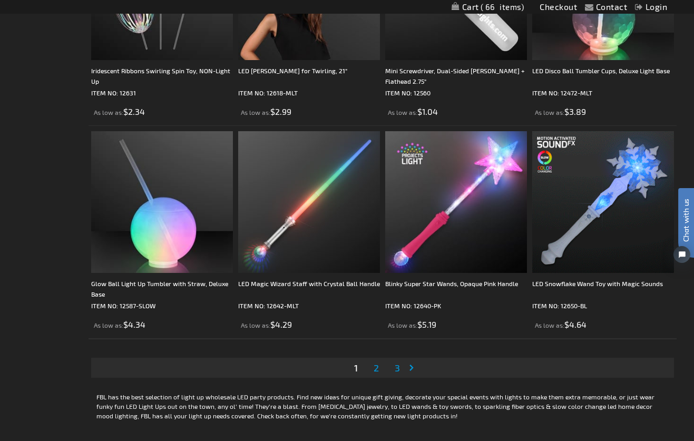
click at [377, 369] on span "2" at bounding box center [375, 368] width 5 height 12
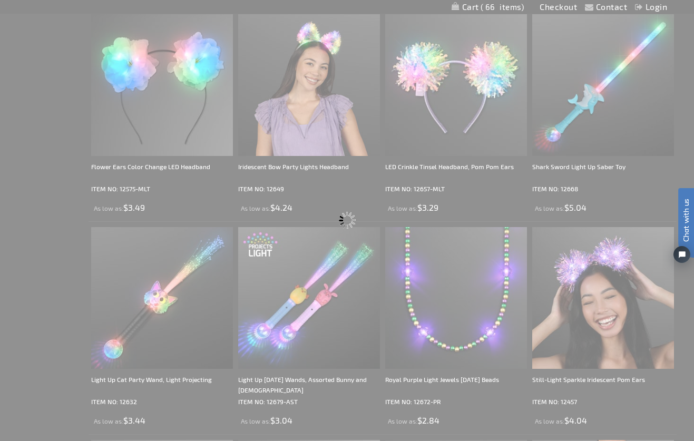
scroll to position [0, 0]
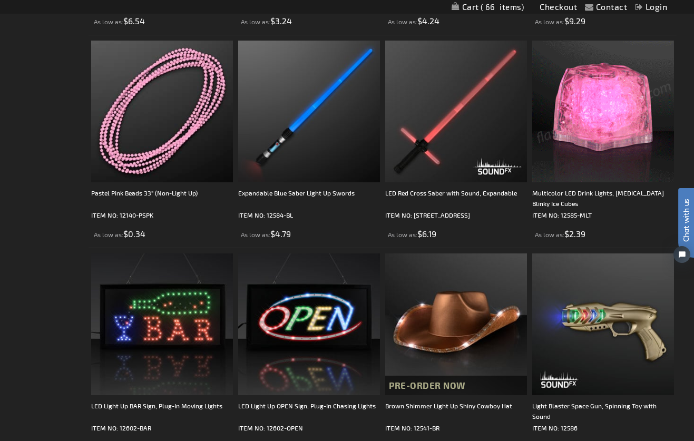
scroll to position [1476, 0]
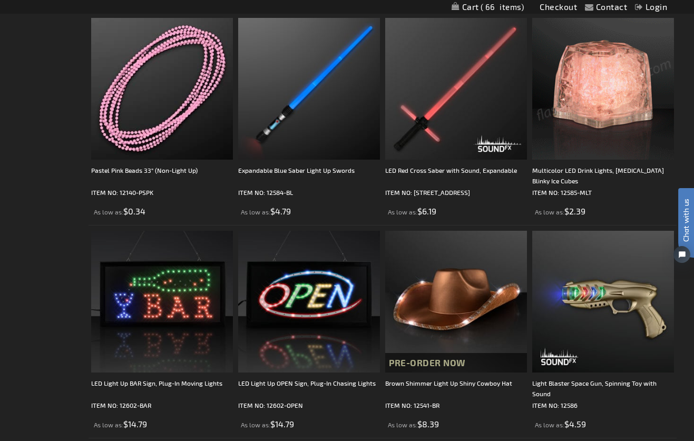
click at [600, 89] on img at bounding box center [603, 89] width 142 height 142
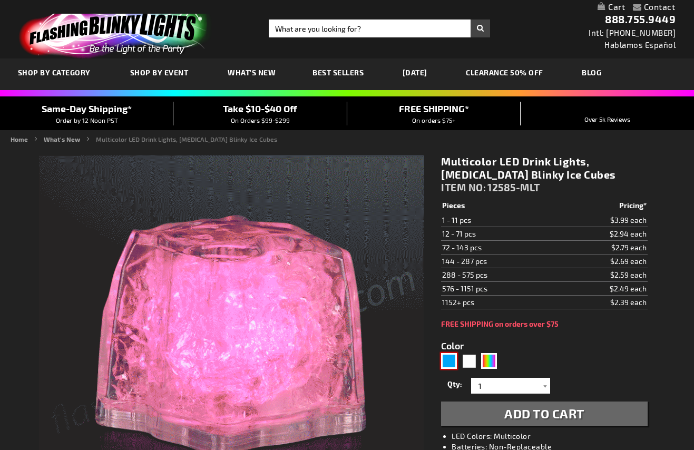
click at [449, 360] on div "Blue" at bounding box center [449, 361] width 16 height 16
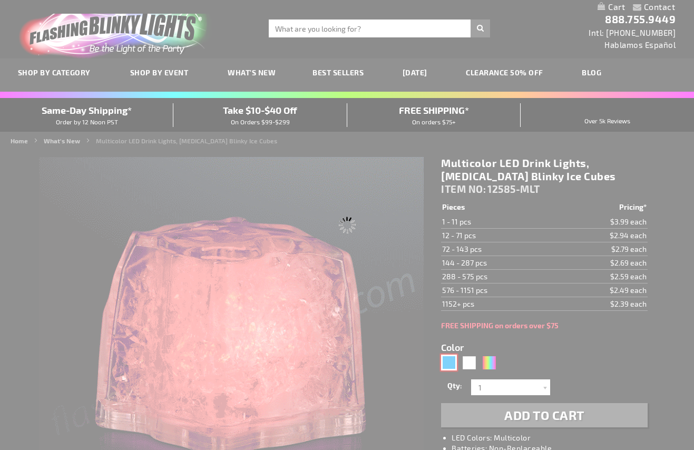
type input "5629"
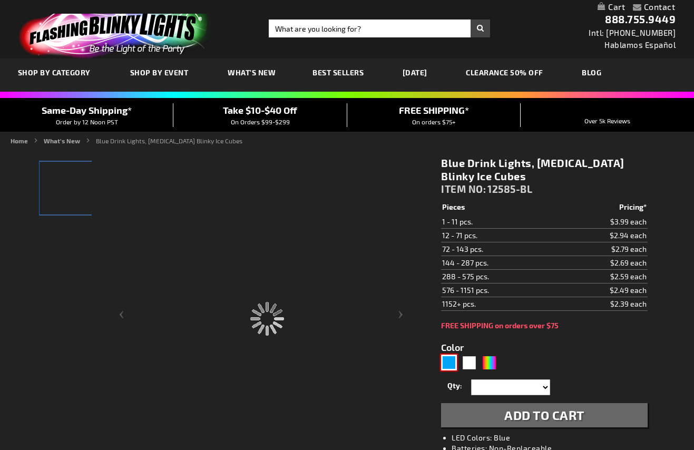
type input "12585-BL"
type input "Customize - Blue Drink Lights, [MEDICAL_DATA] Blinky Ice Cubes - ITEM NO: 12585…"
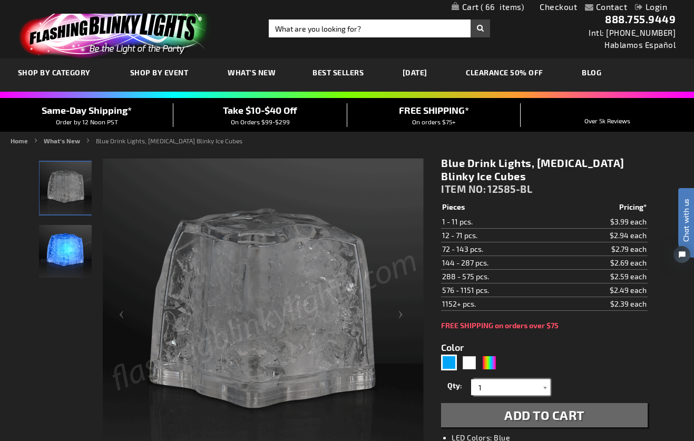
click at [482, 387] on input "1" at bounding box center [511, 387] width 76 height 16
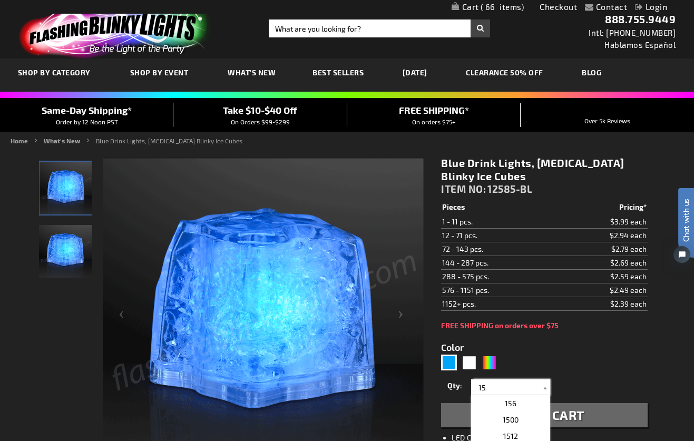
type input "15"
click at [590, 413] on button "Add to Cart" at bounding box center [544, 415] width 206 height 24
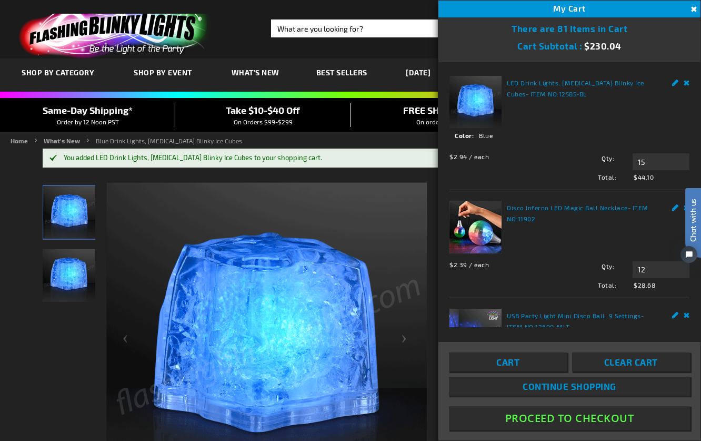
click at [693, 9] on button "Close" at bounding box center [693, 10] width 12 height 12
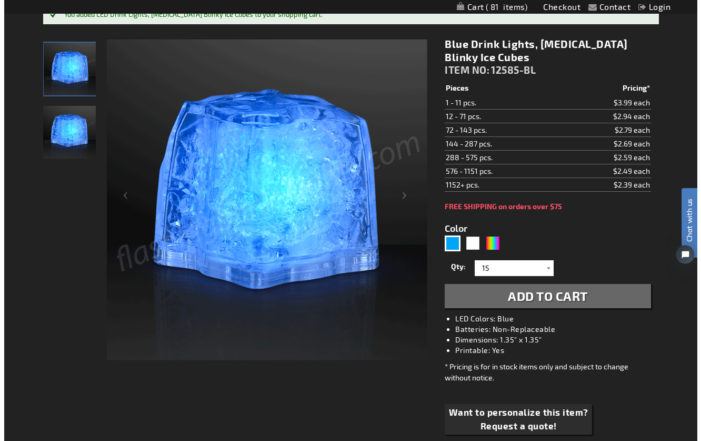
scroll to position [157, 0]
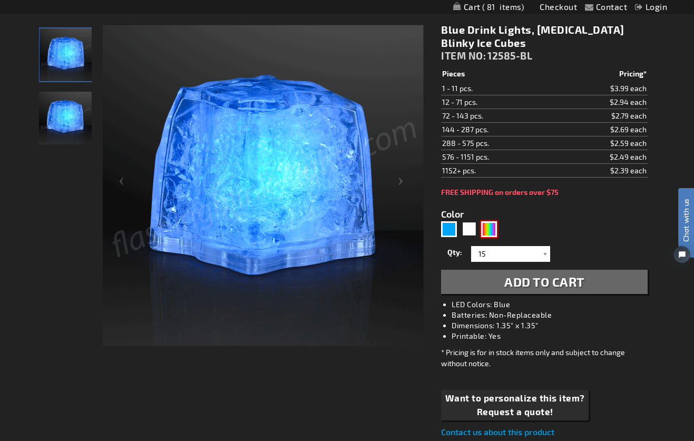
click at [487, 229] on div "Multicolor" at bounding box center [489, 229] width 16 height 16
type input "5659"
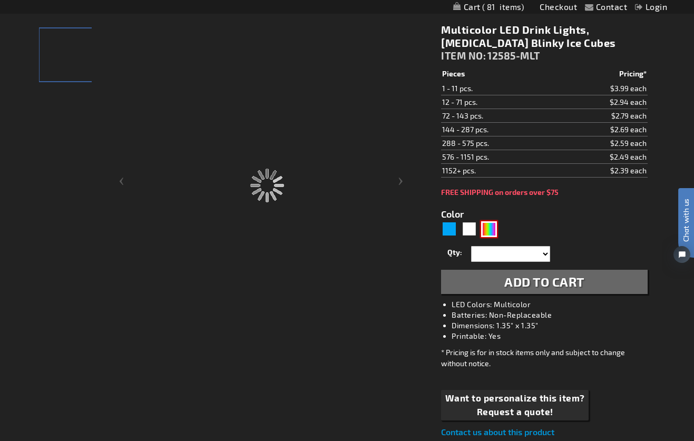
type input "12585-MLT"
type input "Customize - Multicolor LED Drink Lights, Flashing Blinky Ice Cubes - ITEM NO: 1…"
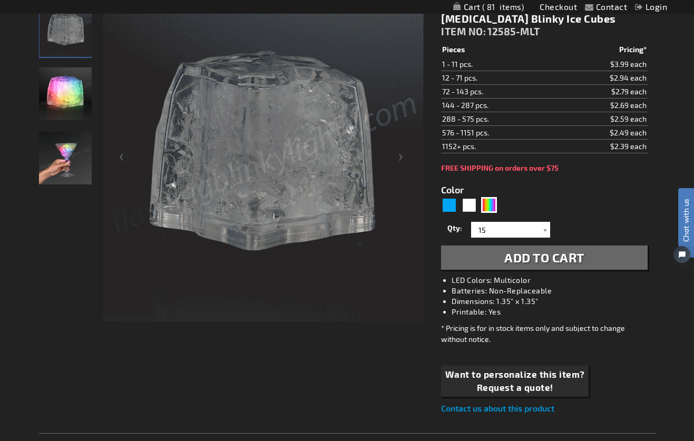
click at [534, 255] on span "Add to Cart" at bounding box center [544, 257] width 80 height 15
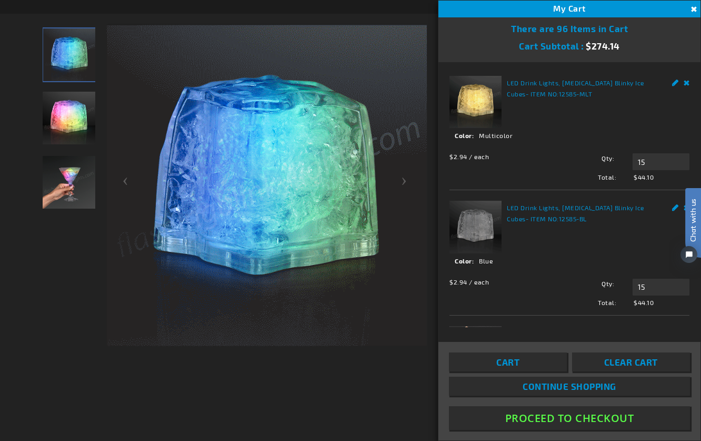
click at [579, 385] on span "Continue Shopping" at bounding box center [570, 386] width 94 height 11
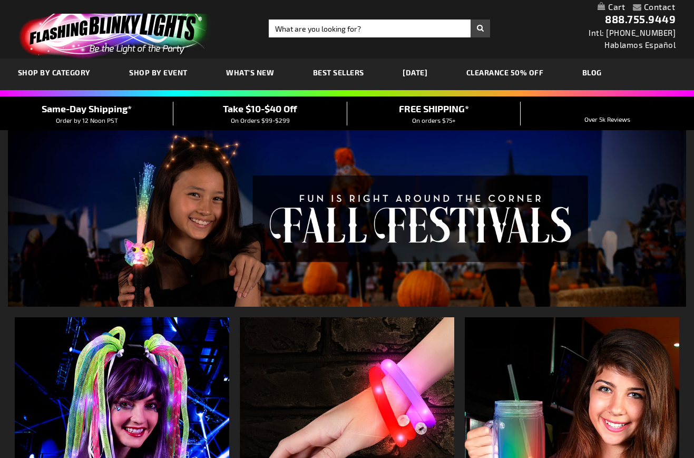
click at [260, 72] on span "WHAT'S NEW" at bounding box center [250, 72] width 48 height 9
click at [417, 71] on link "[DATE]" at bounding box center [414, 72] width 41 height 35
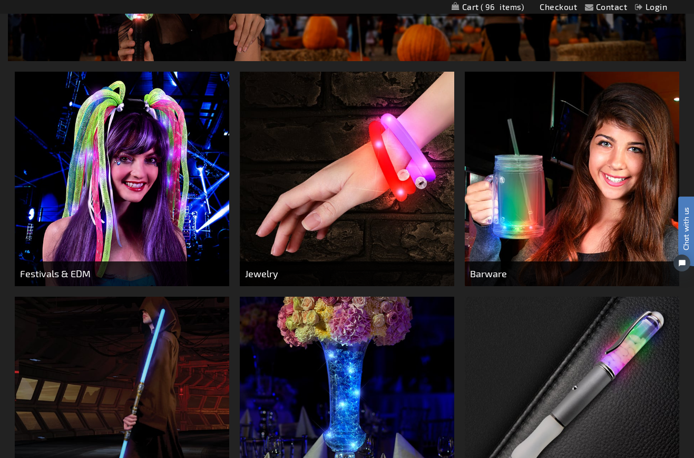
scroll to position [227, 0]
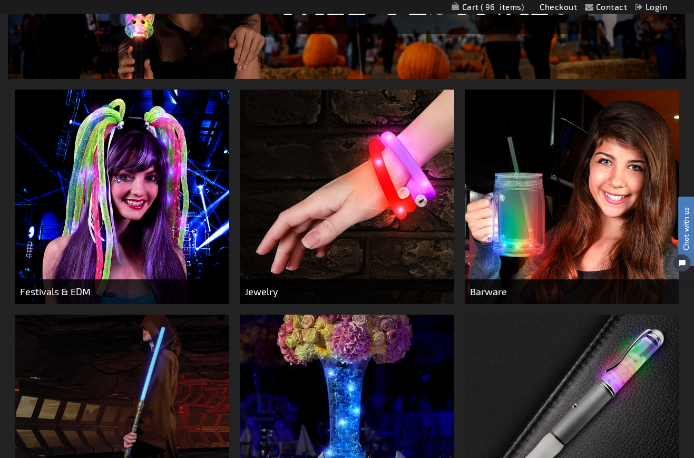
drag, startPoint x: 31, startPoint y: 53, endPoint x: 31, endPoint y: 5, distance: 47.9
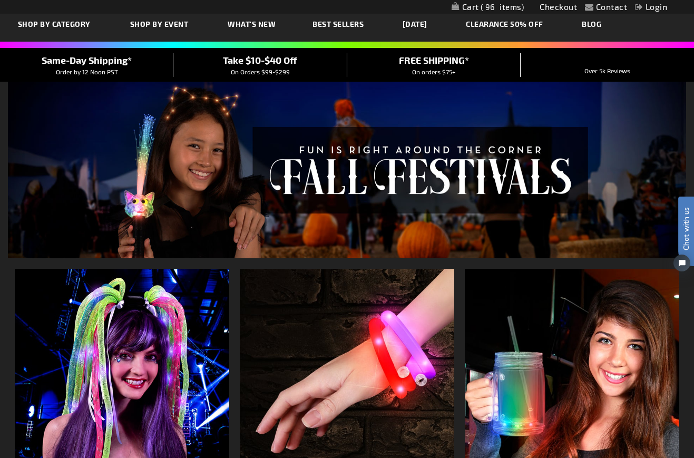
scroll to position [0, 0]
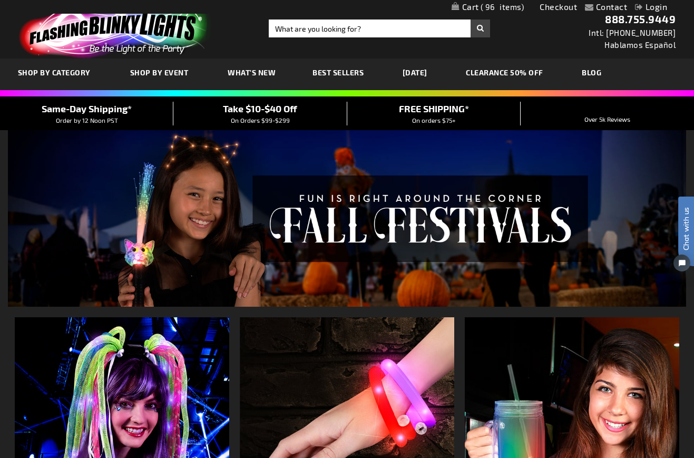
click at [522, 71] on link "CLEARANCE 50% OFF" at bounding box center [504, 72] width 93 height 35
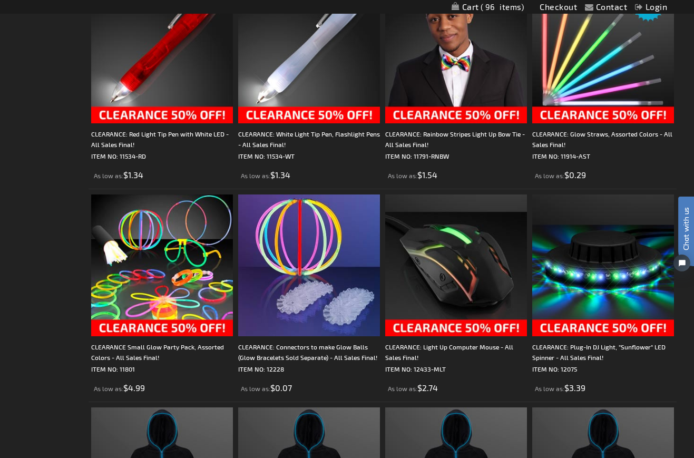
scroll to position [2059, 0]
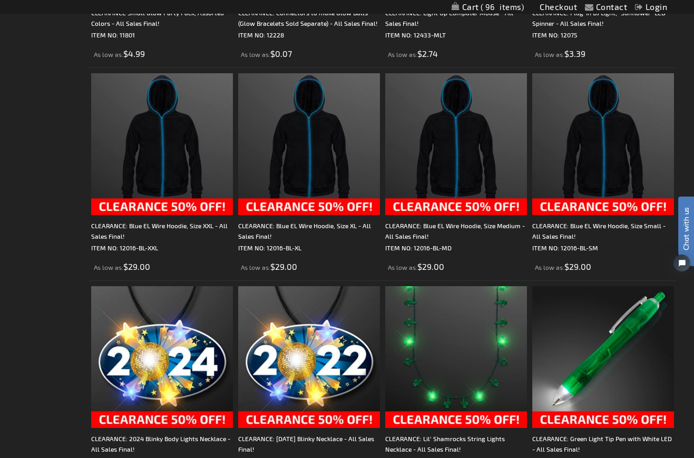
drag, startPoint x: 692, startPoint y: 110, endPoint x: 29, endPoint y: 159, distance: 664.8
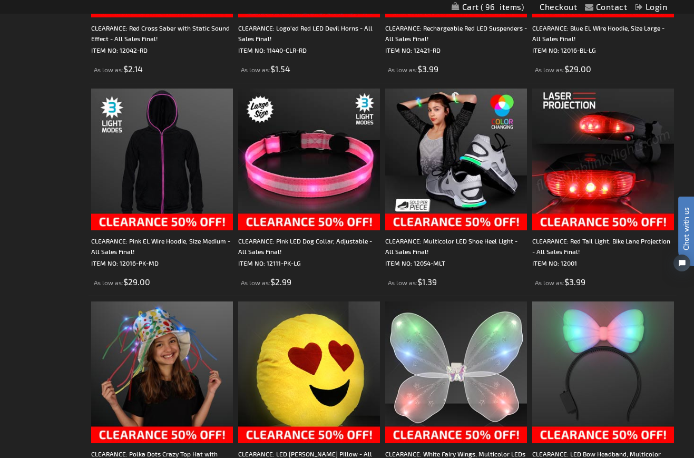
scroll to position [494, 0]
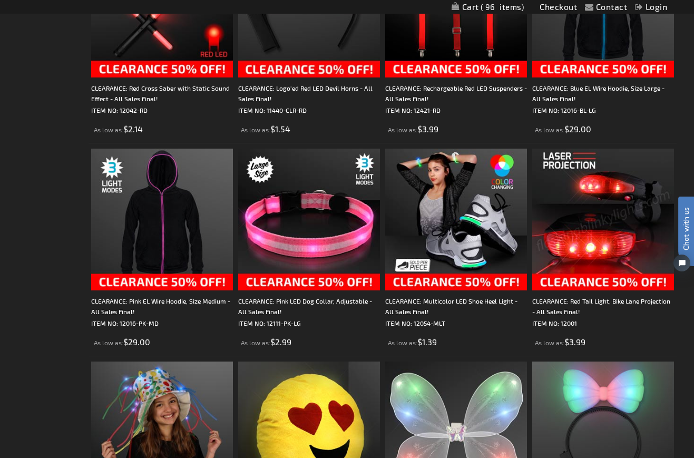
click at [605, 215] on img at bounding box center [603, 219] width 142 height 142
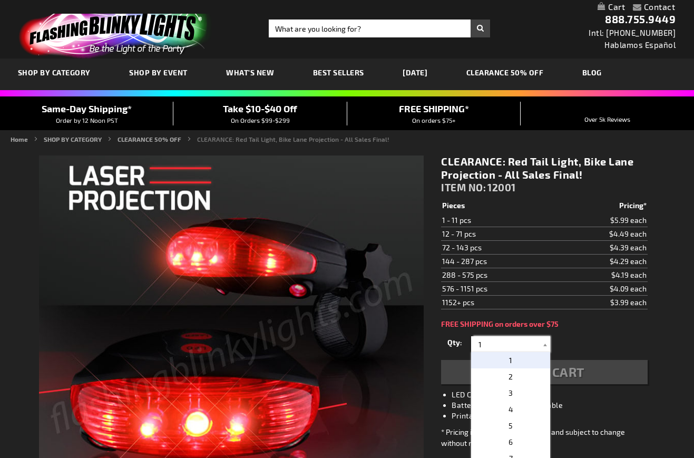
drag, startPoint x: 482, startPoint y: 343, endPoint x: 476, endPoint y: 344, distance: 6.9
click at [476, 344] on input "1" at bounding box center [511, 344] width 76 height 16
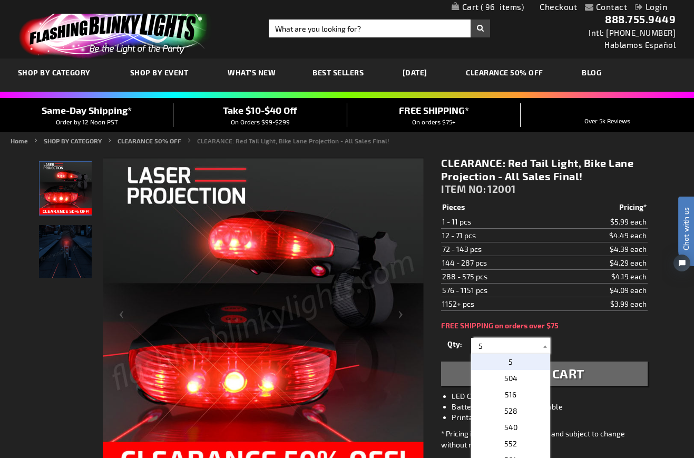
type input "5"
click at [576, 372] on span "Add to Cart" at bounding box center [544, 372] width 80 height 15
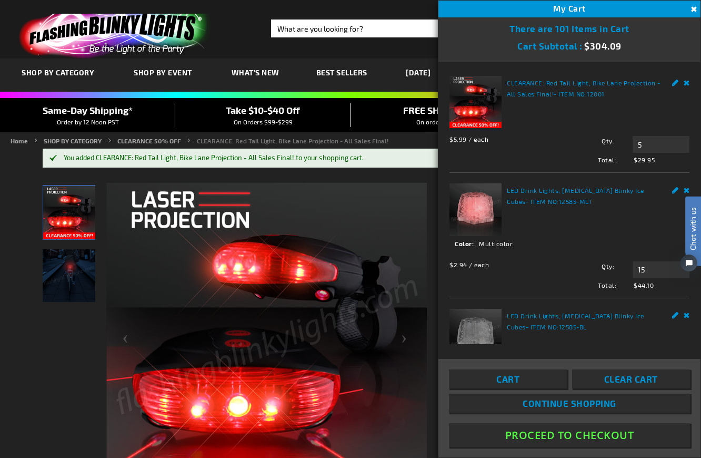
click at [693, 8] on button "Close" at bounding box center [693, 10] width 12 height 12
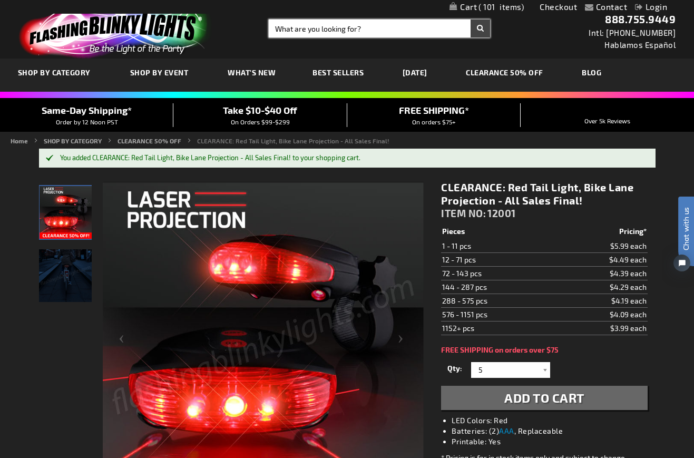
drag, startPoint x: 279, startPoint y: 29, endPoint x: 360, endPoint y: 29, distance: 81.6
click at [360, 29] on input "Search" at bounding box center [379, 28] width 221 height 18
drag, startPoint x: 360, startPoint y: 29, endPoint x: 323, endPoint y: 26, distance: 37.0
click at [323, 26] on input "Search" at bounding box center [379, 28] width 221 height 18
type input "ice cubes"
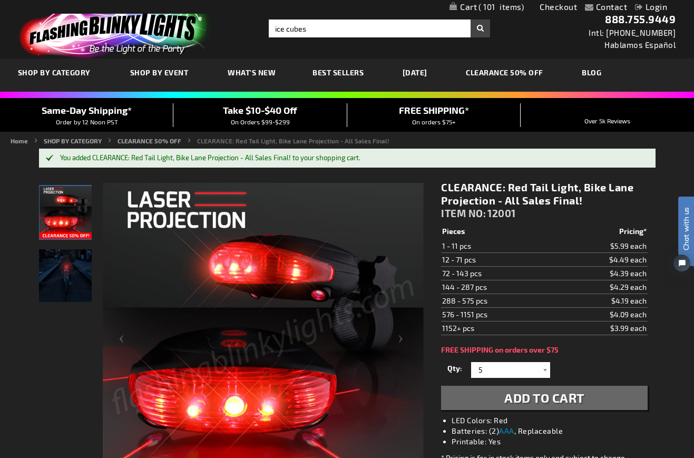
click at [479, 28] on button "Search" at bounding box center [479, 28] width 19 height 18
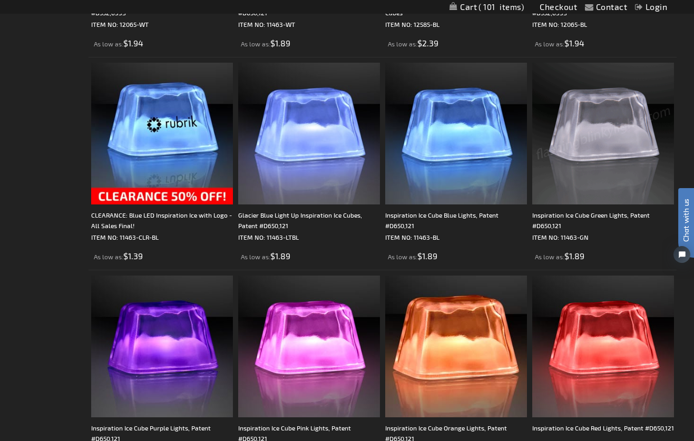
scroll to position [582, 0]
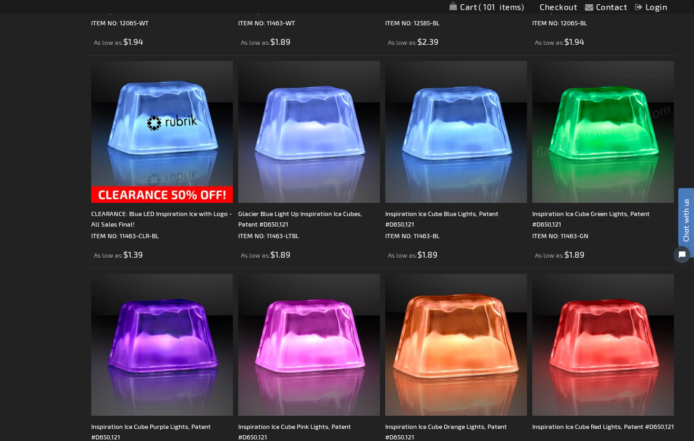
click at [603, 130] on img at bounding box center [603, 132] width 142 height 142
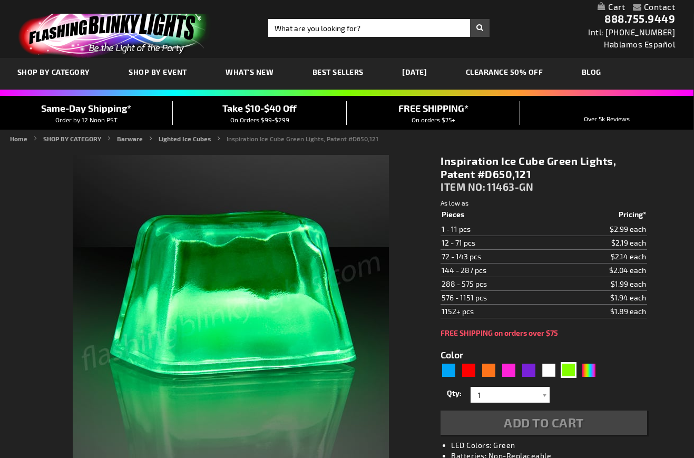
type input "5648"
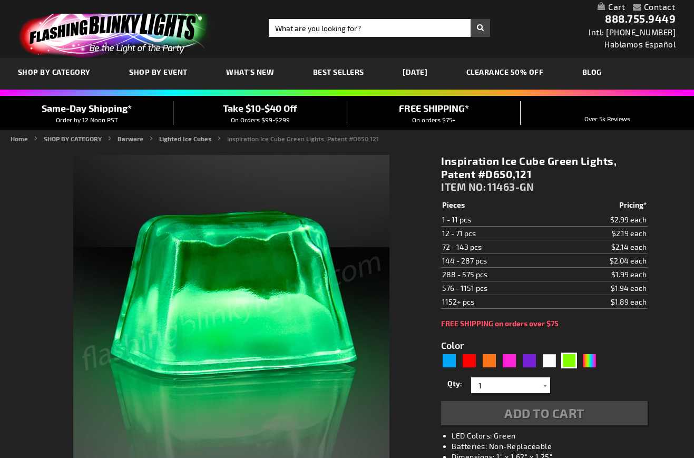
scroll to position [1, 0]
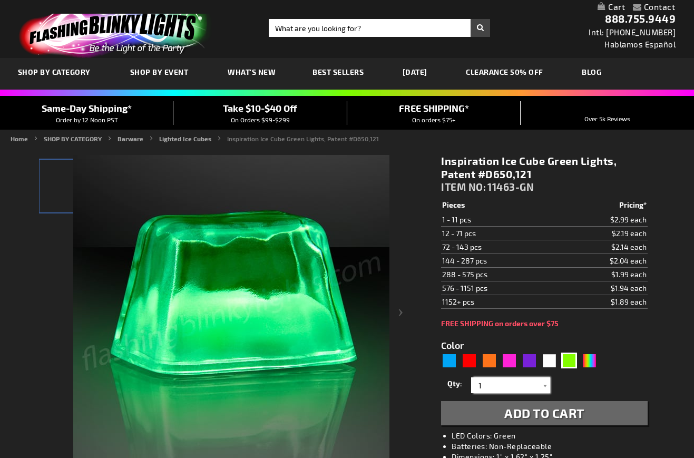
click at [486, 385] on input "1" at bounding box center [511, 385] width 76 height 16
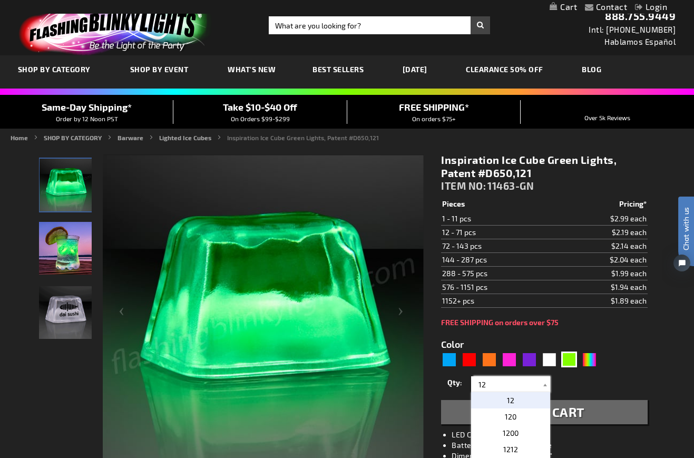
scroll to position [0, 0]
type input "12"
click at [586, 407] on button "Add to Cart" at bounding box center [544, 412] width 206 height 24
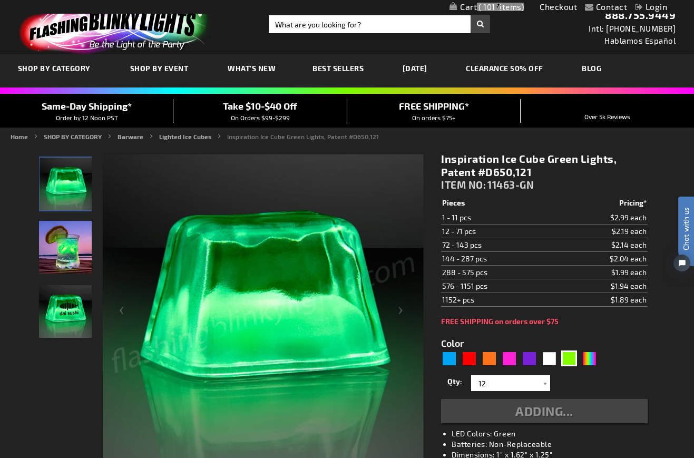
scroll to position [4, 0]
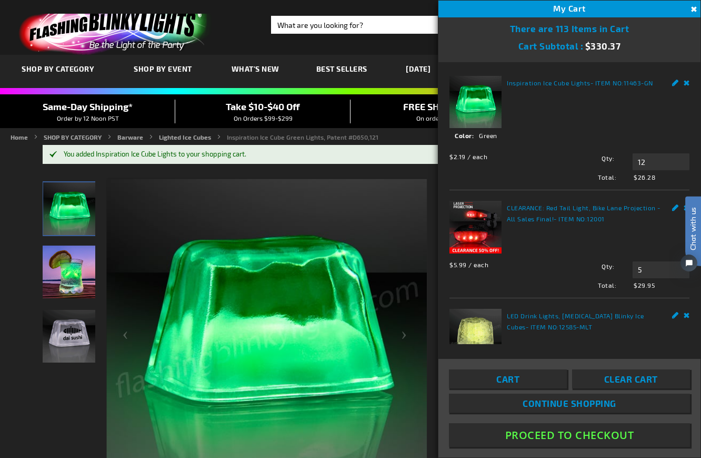
click at [693, 8] on button "Close" at bounding box center [693, 10] width 12 height 12
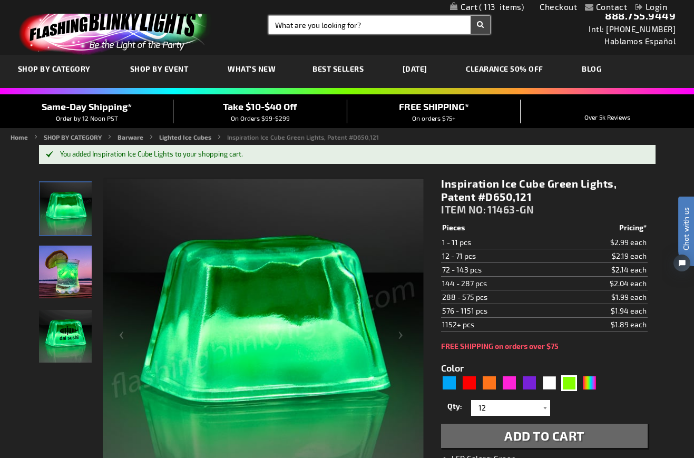
drag, startPoint x: 360, startPoint y: 25, endPoint x: 292, endPoint y: 34, distance: 69.0
type input "led lights"
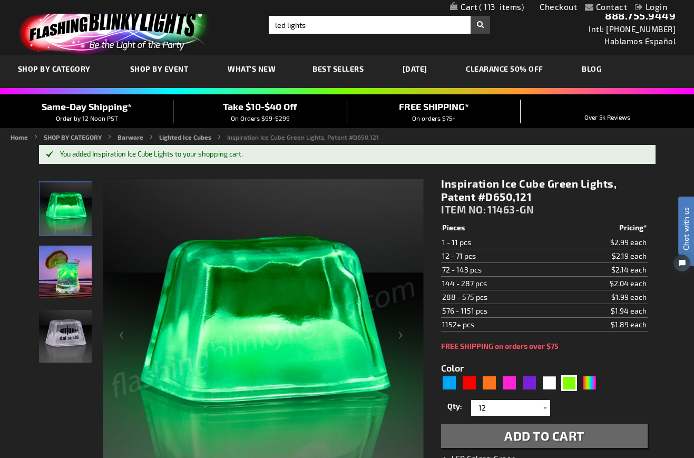
click at [480, 24] on button "Search" at bounding box center [479, 25] width 19 height 18
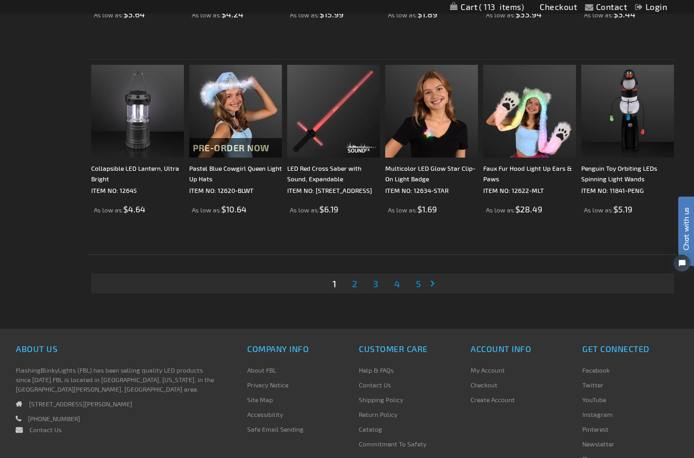
scroll to position [1899, 0]
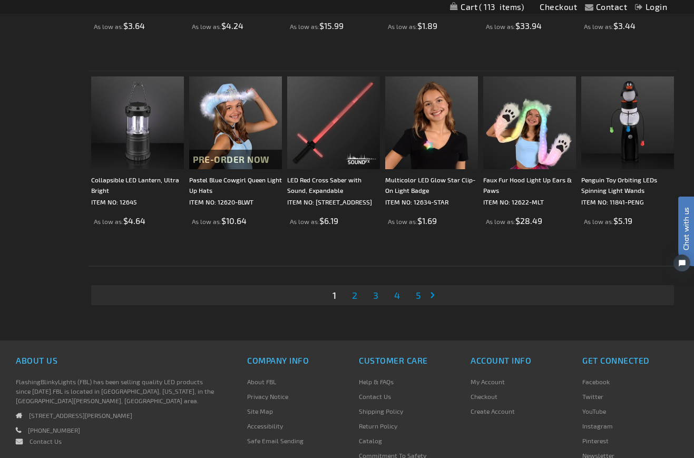
click at [355, 297] on span "2" at bounding box center [354, 295] width 5 height 12
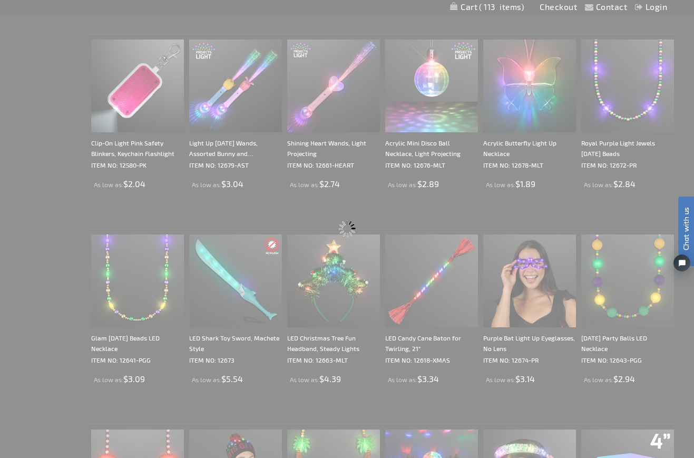
scroll to position [0, 0]
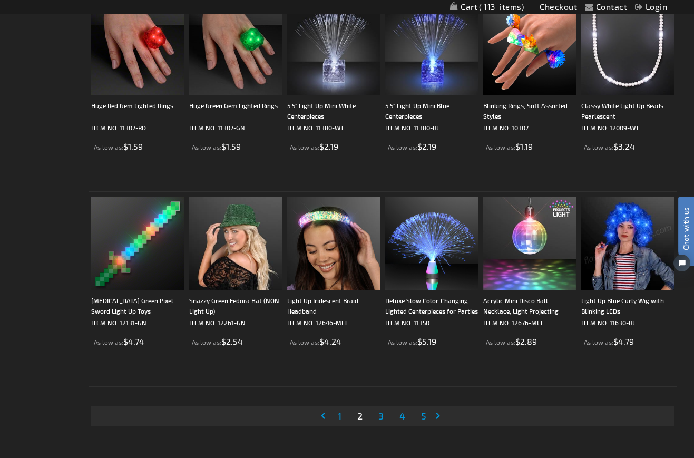
scroll to position [1798, 0]
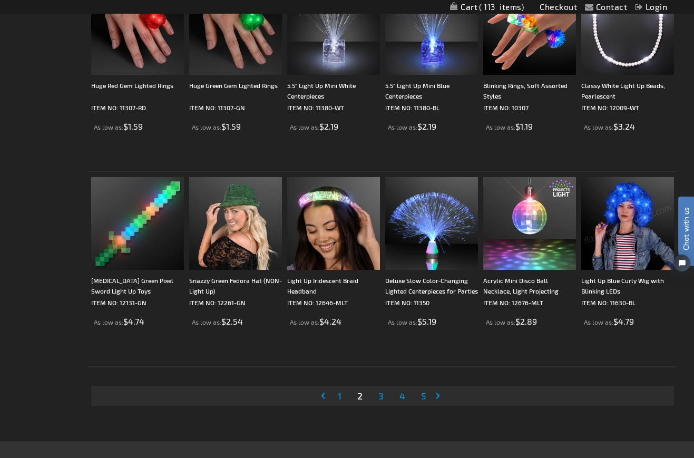
click at [381, 397] on span "3" at bounding box center [380, 396] width 5 height 12
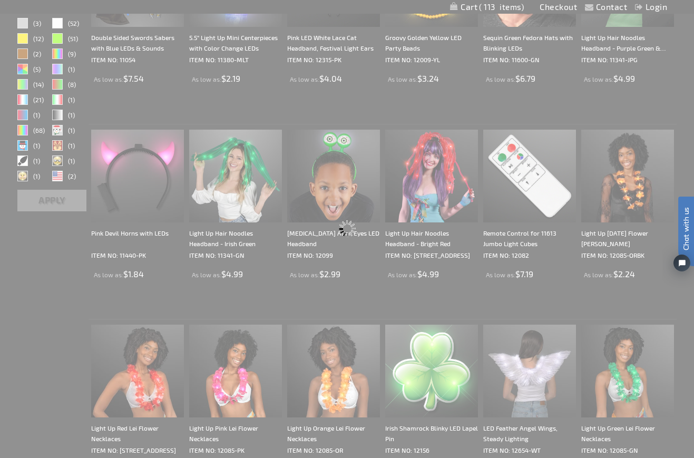
scroll to position [0, 0]
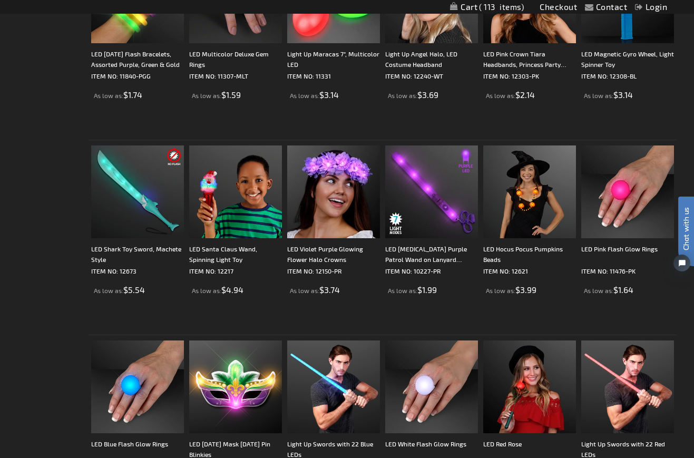
scroll to position [1647, 0]
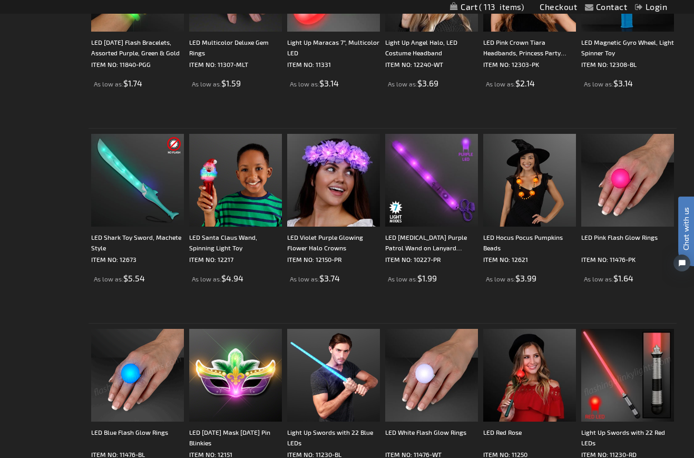
click at [140, 364] on img at bounding box center [137, 375] width 93 height 93
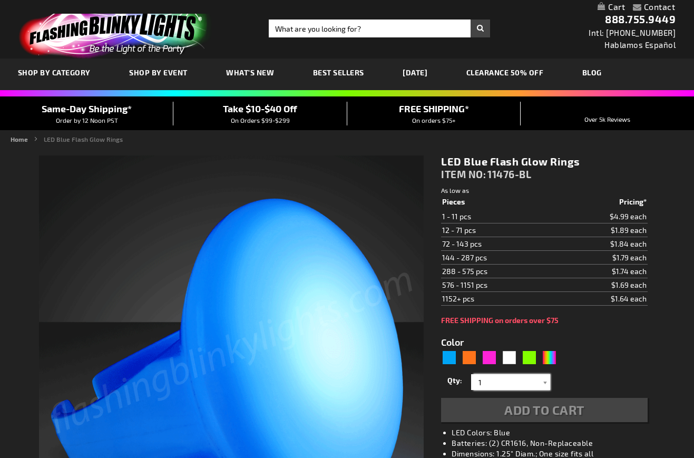
click at [482, 382] on input "1" at bounding box center [511, 382] width 76 height 16
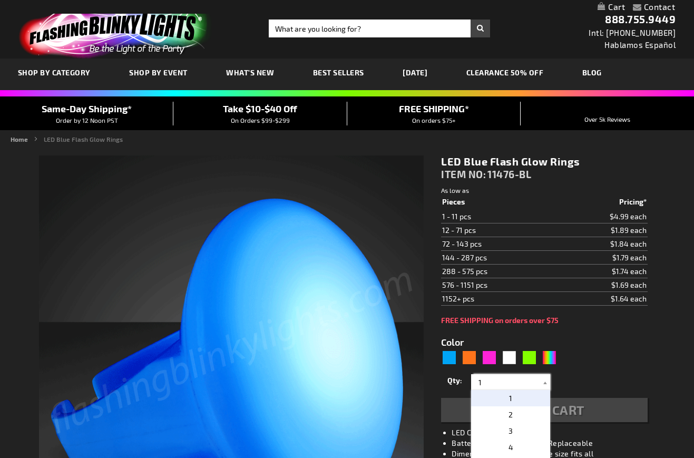
type input "12"
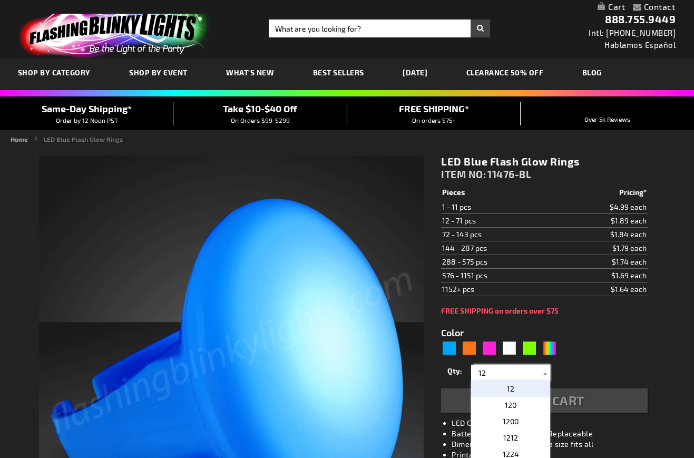
type input "5629"
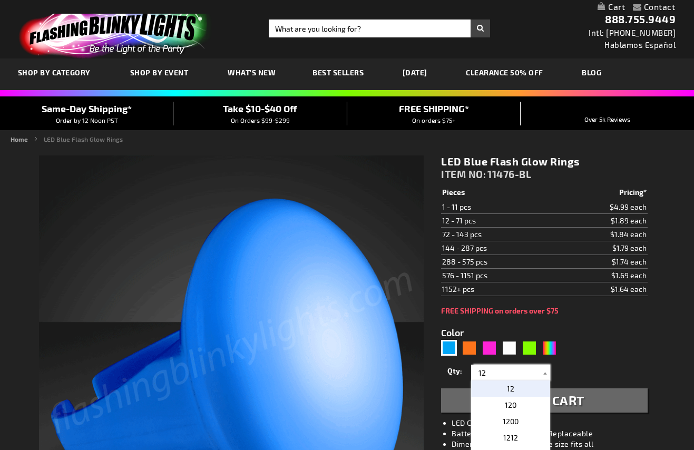
type input "12"
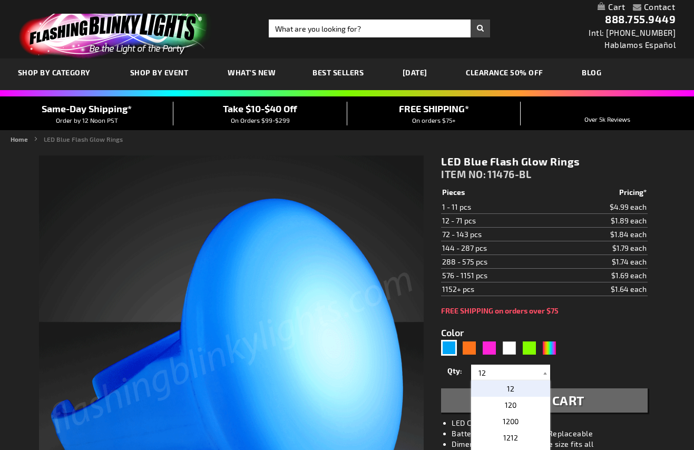
click at [569, 399] on span "Add to Cart" at bounding box center [544, 399] width 80 height 15
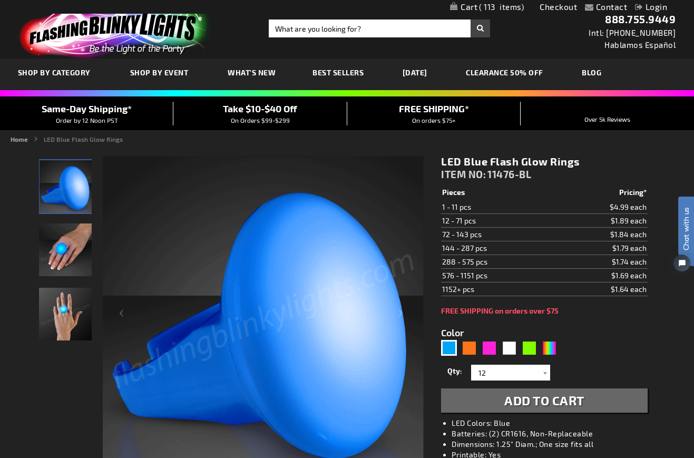
click at [557, 7] on link "Checkout" at bounding box center [557, 7] width 37 height 10
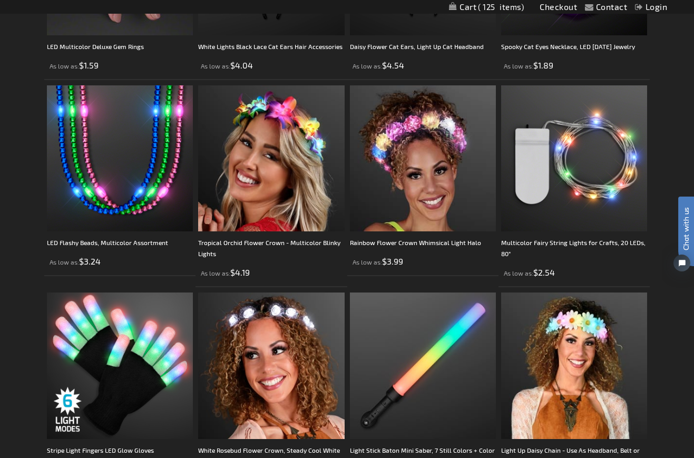
scroll to position [2637, 0]
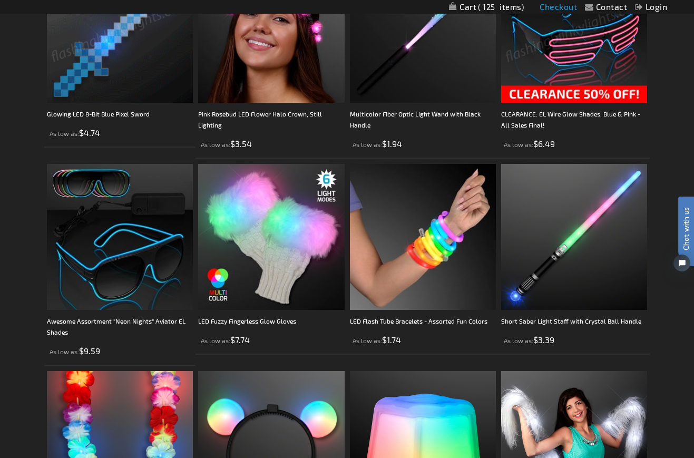
click at [551, 8] on link "Checkout" at bounding box center [557, 7] width 37 height 10
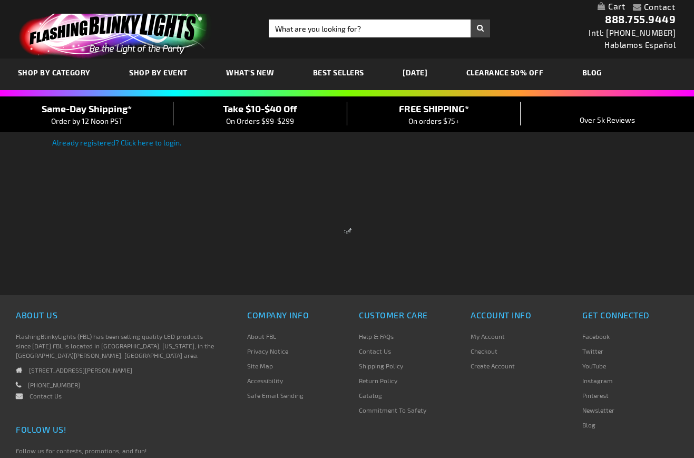
click at [613, 7] on link "My Cart" at bounding box center [610, 7] width 27 height 11
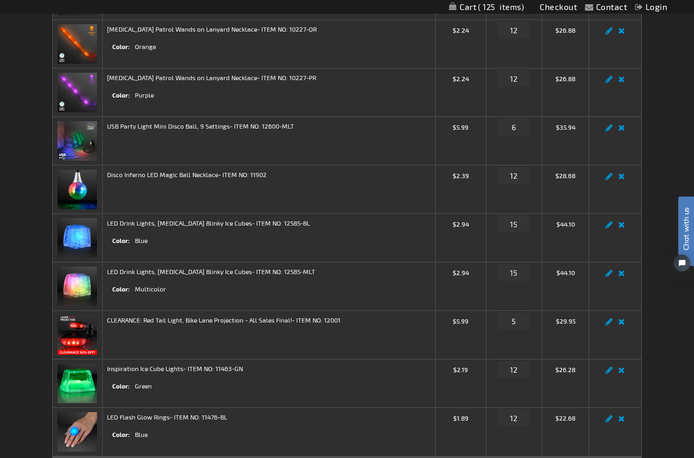
scroll to position [296, 0]
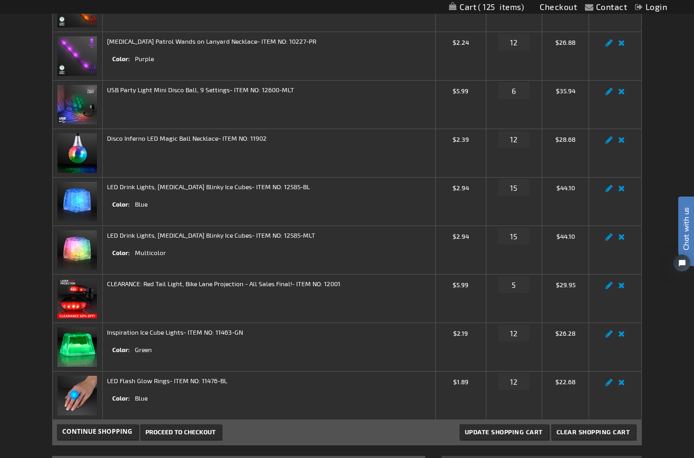
click at [179, 431] on span "Proceed to Checkout" at bounding box center [180, 431] width 70 height 7
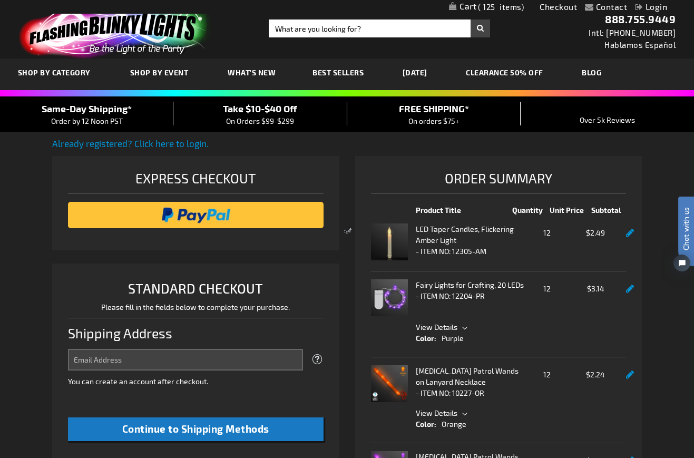
select select "US"
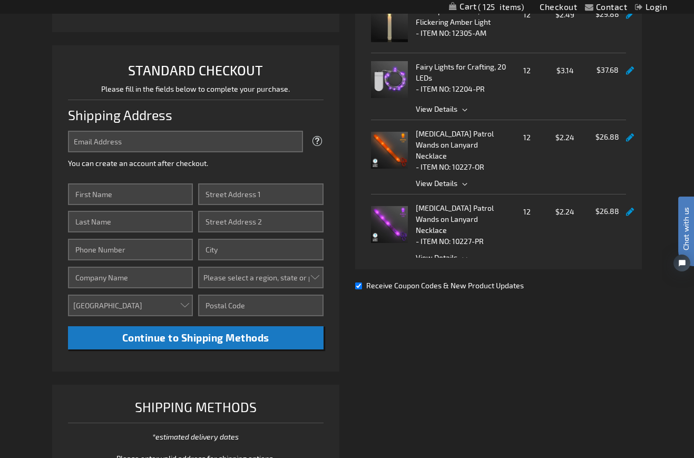
scroll to position [221, 0]
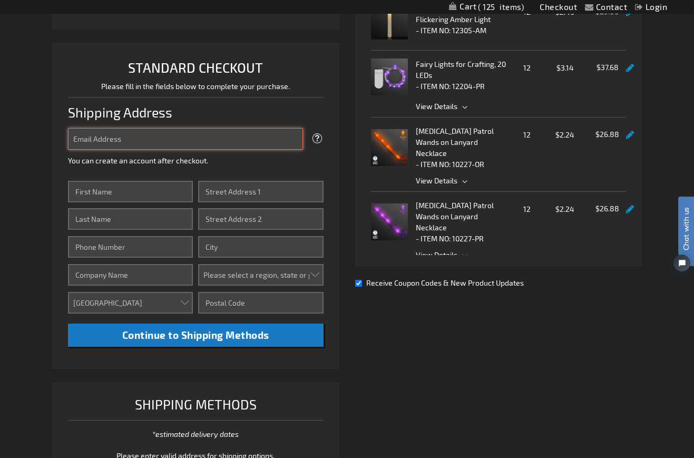
click at [73, 138] on input "Email Address" at bounding box center [185, 139] width 235 height 22
type input "[EMAIL_ADDRESS][DOMAIN_NAME]"
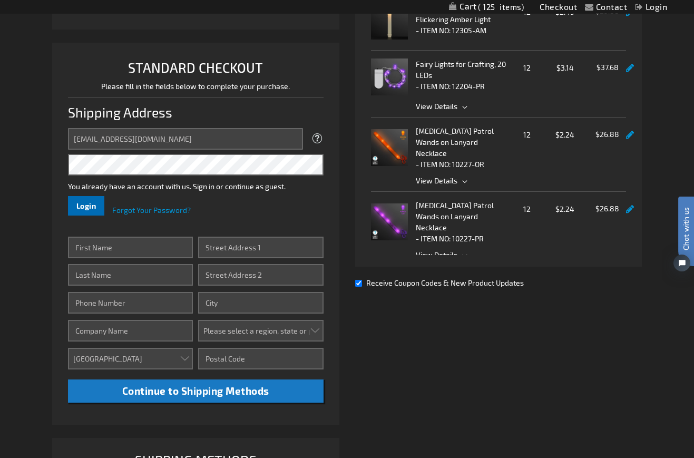
click at [88, 203] on span "Login" at bounding box center [86, 205] width 20 height 9
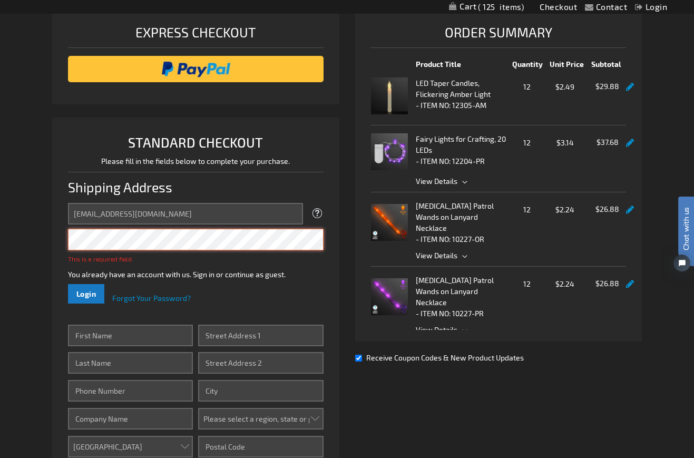
scroll to position [144, 0]
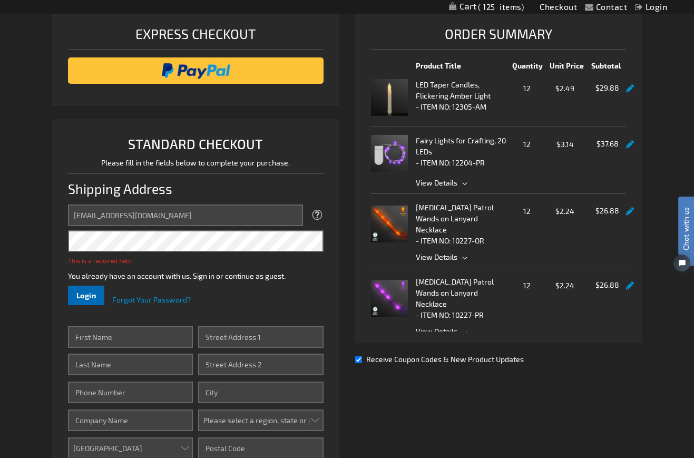
click at [87, 292] on span "Login" at bounding box center [86, 295] width 20 height 9
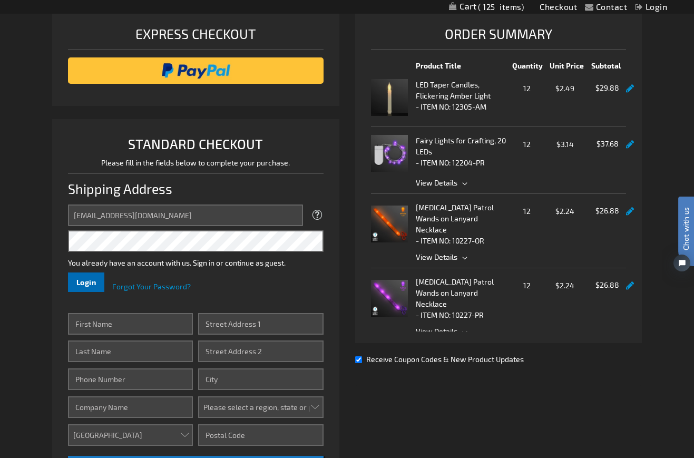
click at [87, 280] on span "Login" at bounding box center [86, 282] width 20 height 9
click at [161, 286] on span "Forgot Your Password?" at bounding box center [151, 286] width 78 height 9
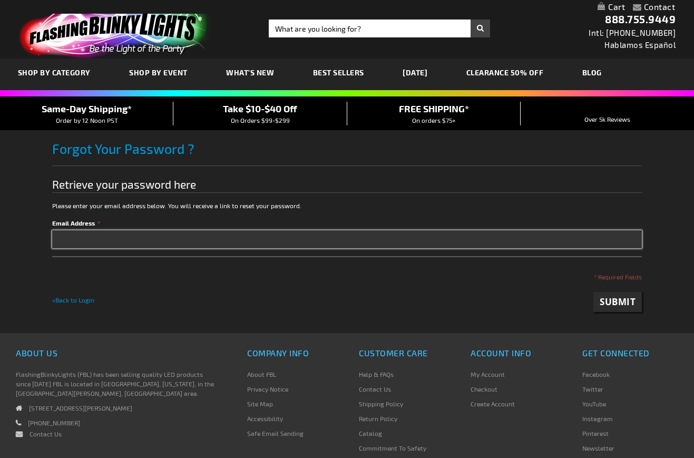
click at [57, 238] on input "Email Address" at bounding box center [346, 239] width 589 height 18
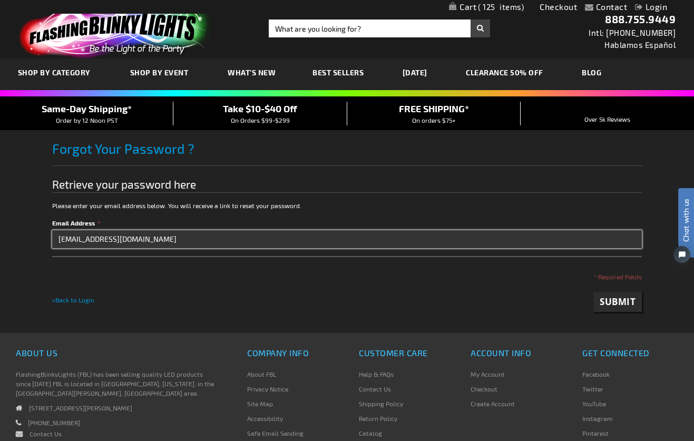
type input "[EMAIL_ADDRESS][DOMAIN_NAME]"
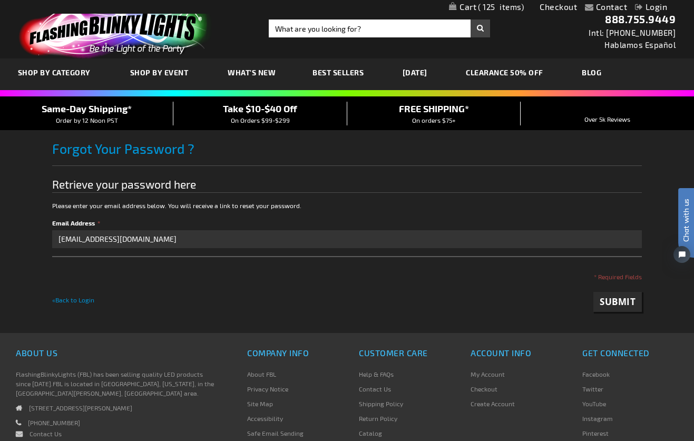
click at [615, 301] on span "Submit" at bounding box center [617, 301] width 36 height 12
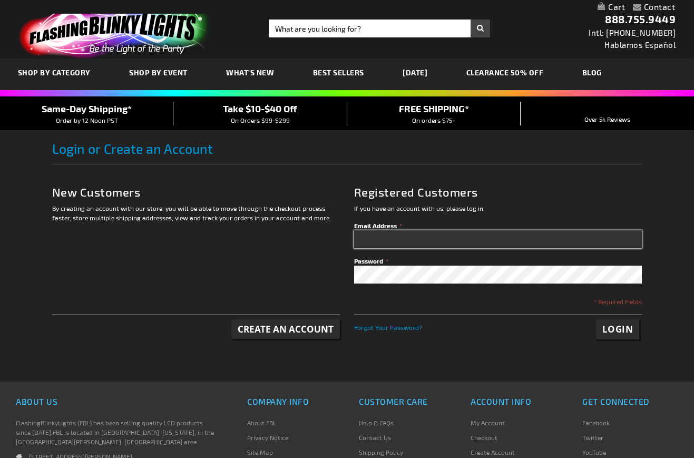
type input "[EMAIL_ADDRESS][DOMAIN_NAME]"
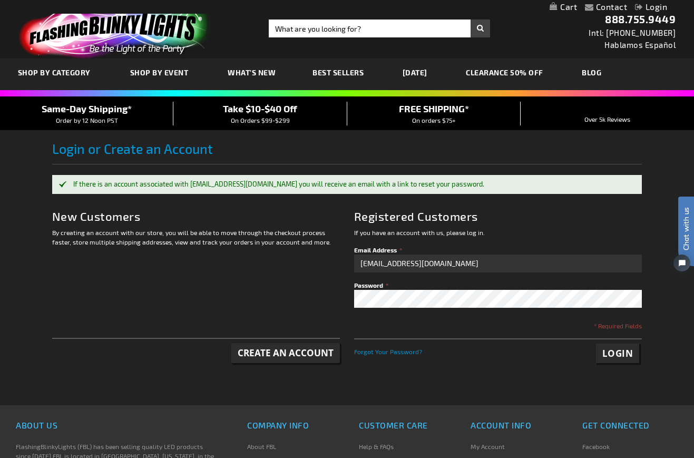
click at [617, 351] on span "Login" at bounding box center [617, 353] width 31 height 12
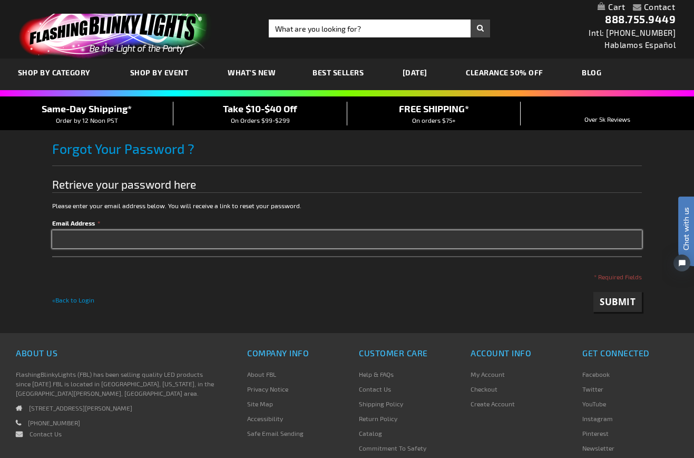
click at [56, 239] on input "Email Address" at bounding box center [346, 239] width 589 height 18
type input "[EMAIL_ADDRESS][DOMAIN_NAME]"
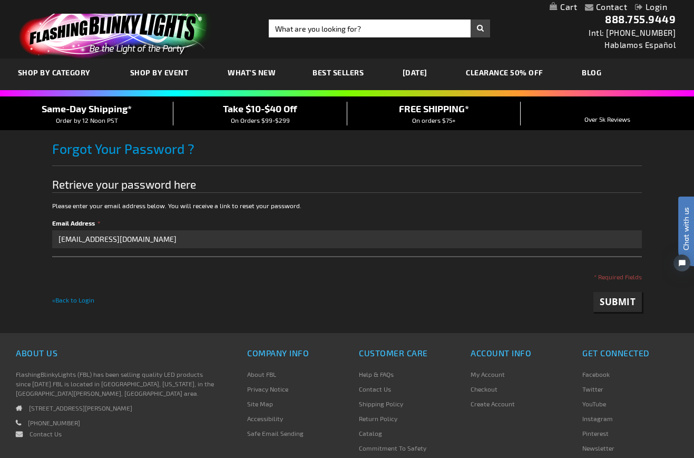
click at [616, 299] on span "Submit" at bounding box center [617, 301] width 36 height 12
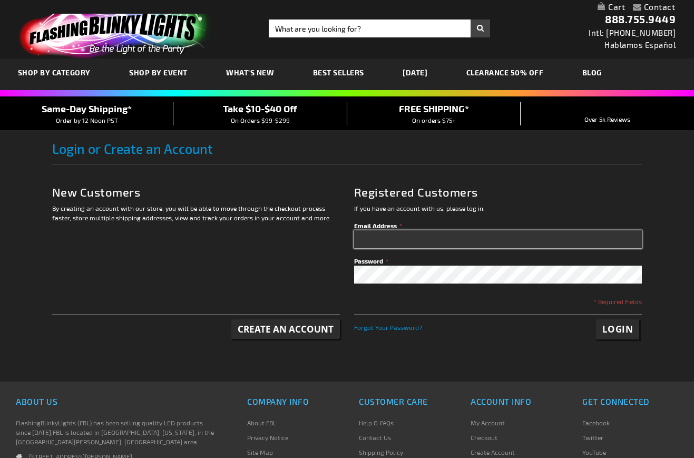
type input "[EMAIL_ADDRESS][DOMAIN_NAME]"
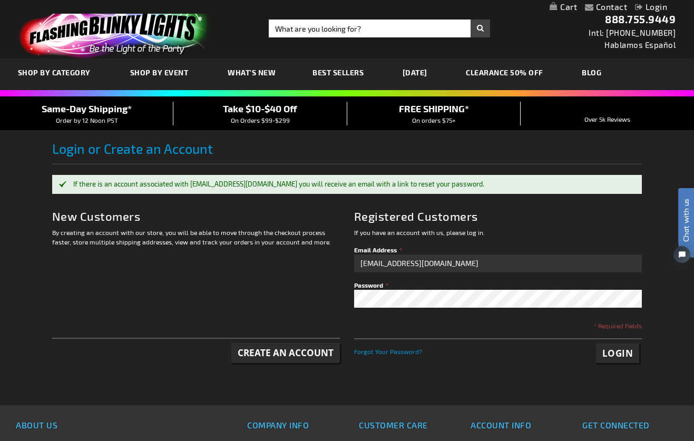
click at [615, 350] on span "Login" at bounding box center [617, 353] width 31 height 12
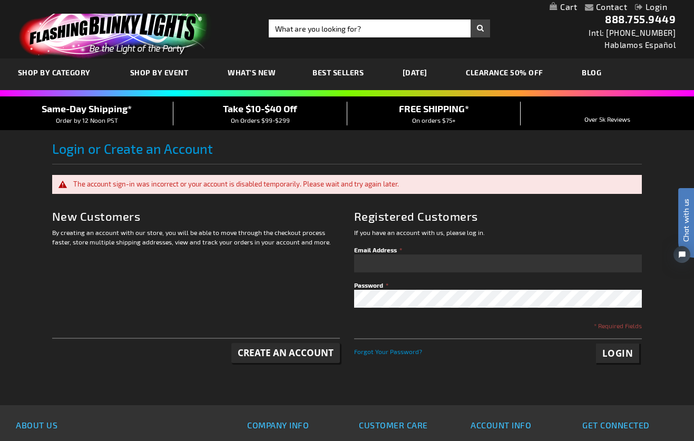
click at [269, 279] on div "By creating an account with our store, you will be able to move through the che…" at bounding box center [196, 294] width 288 height 135
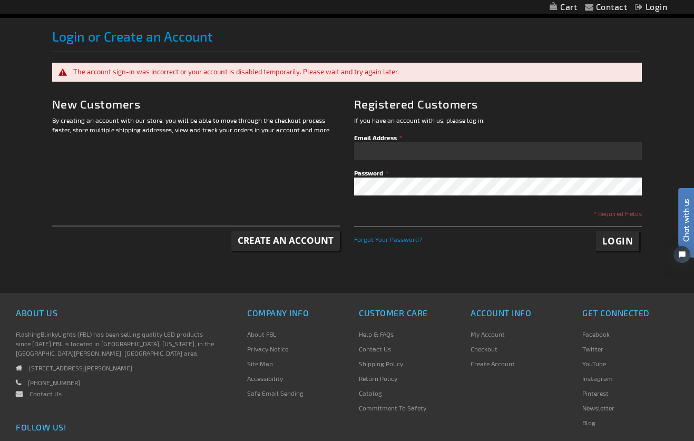
scroll to position [111, 0]
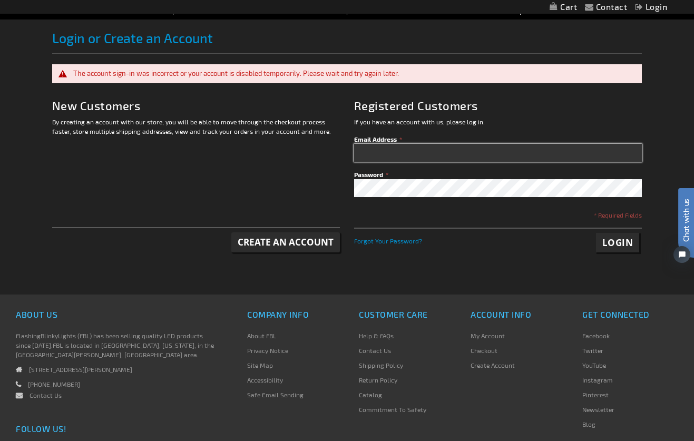
click at [357, 152] on input "Email Address" at bounding box center [498, 153] width 288 height 18
type input "billoween@aol.com"
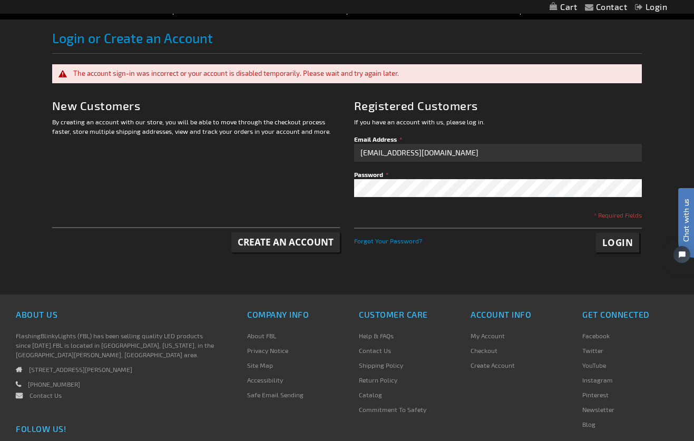
click at [617, 241] on span "Login" at bounding box center [617, 242] width 31 height 12
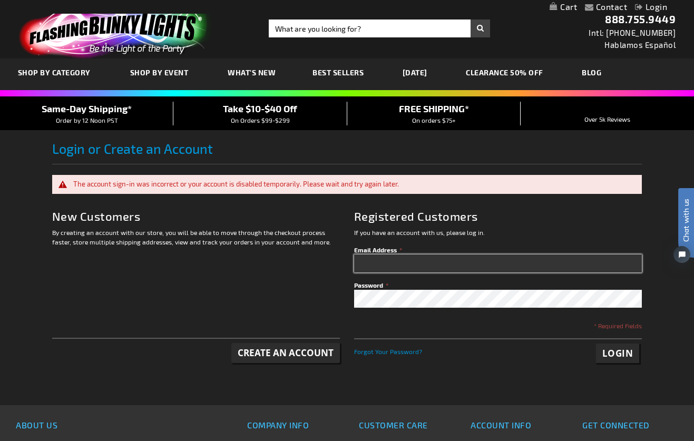
scroll to position [5, 0]
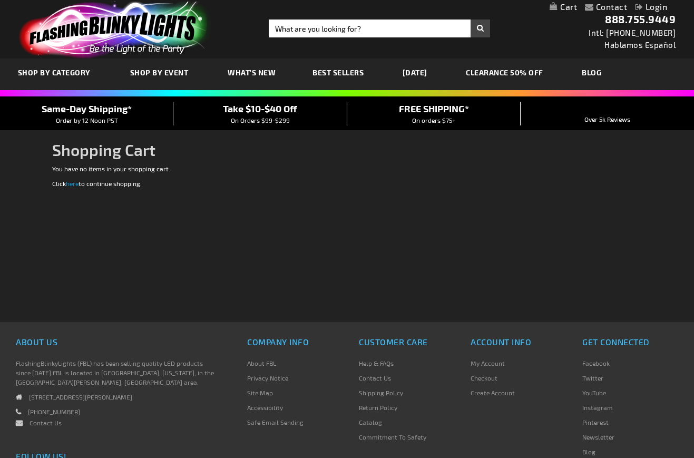
click at [37, 423] on link "Contact Us" at bounding box center [45, 422] width 32 height 7
